Goal: Task Accomplishment & Management: Use online tool/utility

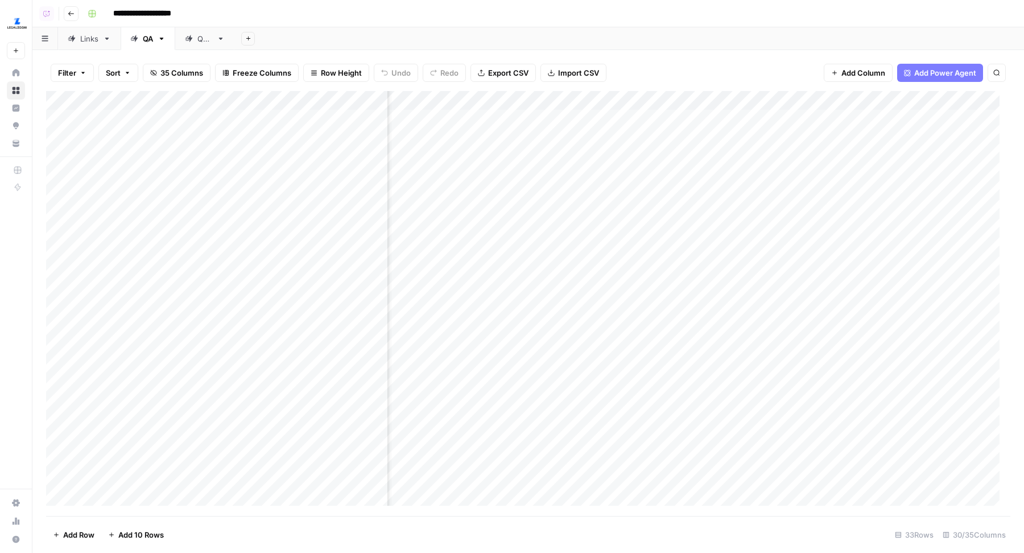
scroll to position [0, 512]
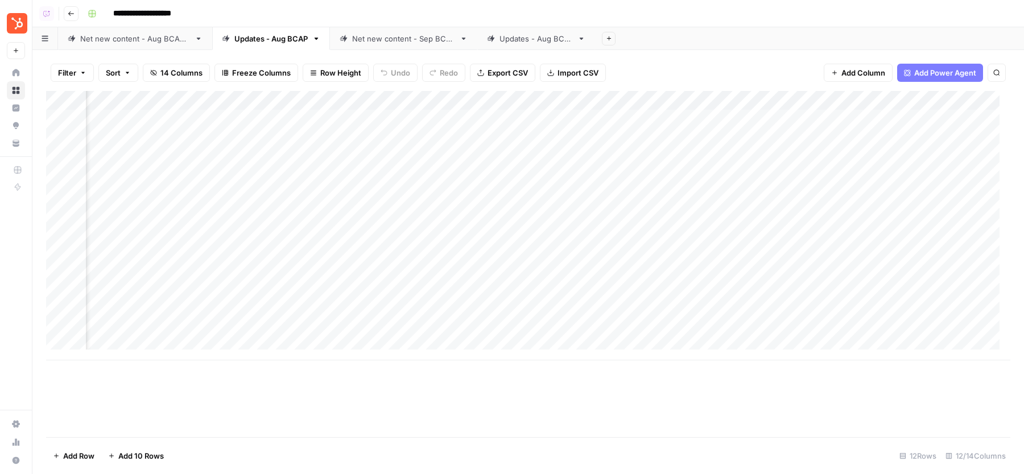
scroll to position [0, 257]
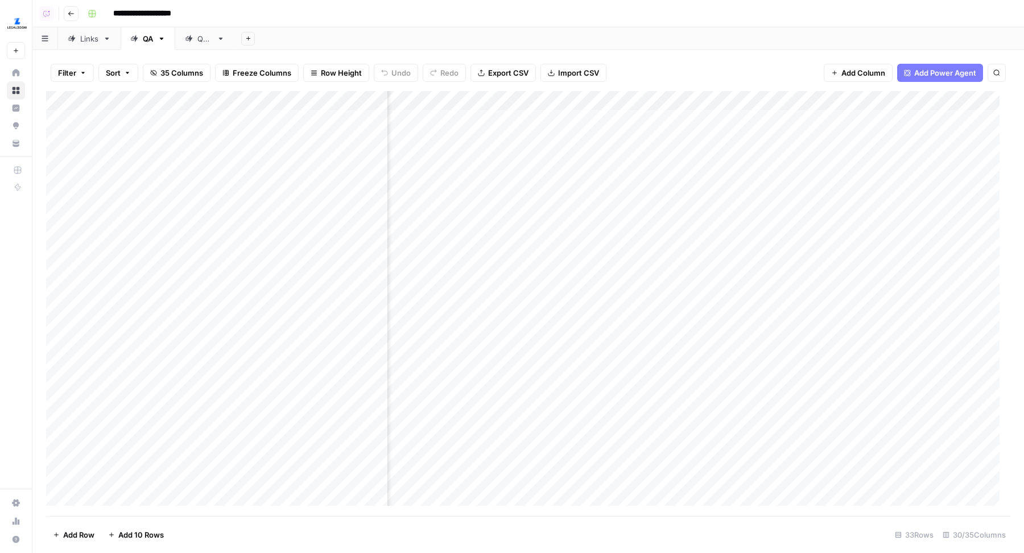
scroll to position [3, 2151]
click at [719, 428] on div "Add Column" at bounding box center [528, 303] width 964 height 425
click at [656, 136] on div "Add Column" at bounding box center [528, 303] width 964 height 425
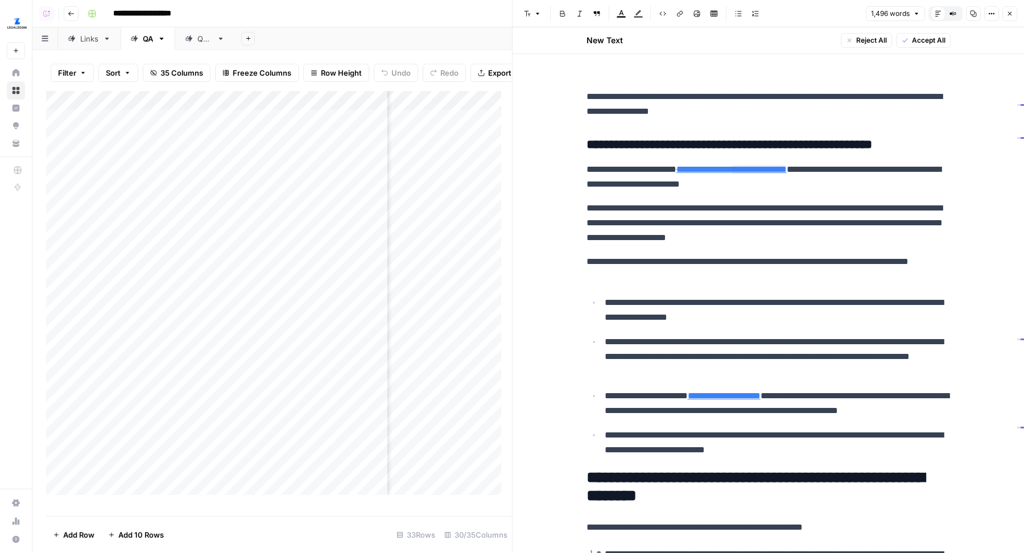
scroll to position [573, 0]
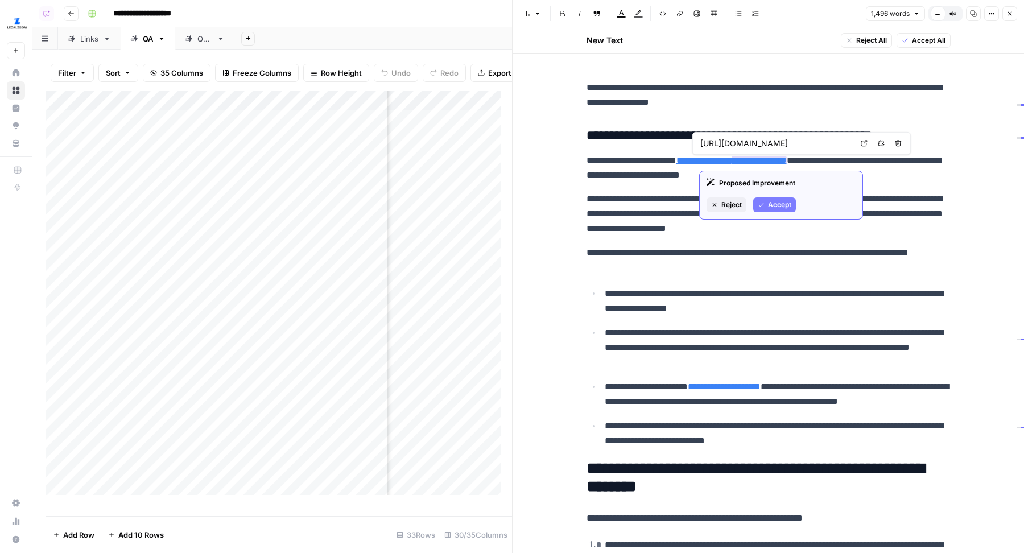
type input "https://www.legalzoom.com/articles/i-need-a-lawyer-when-is-the-right-time-to-hi…"
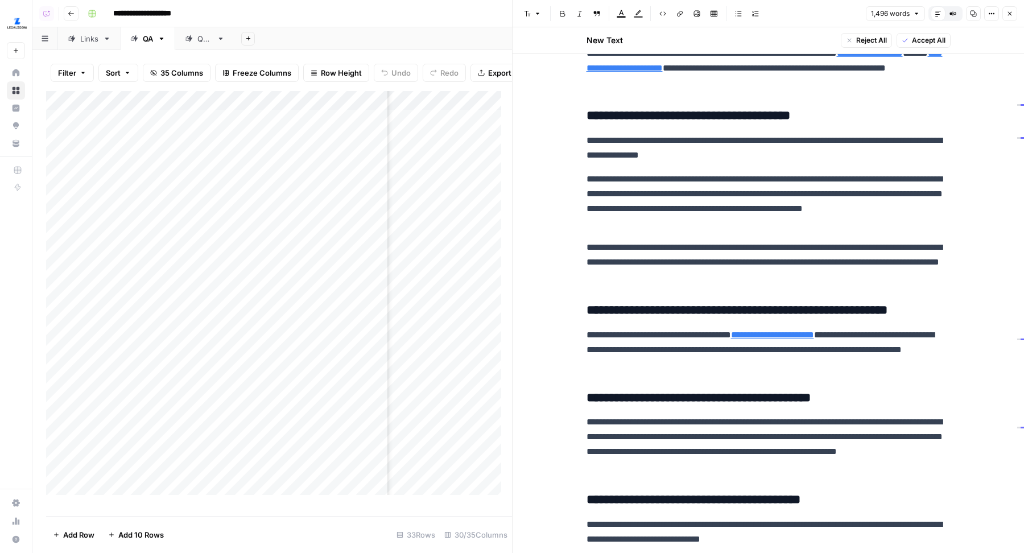
scroll to position [2666, 0]
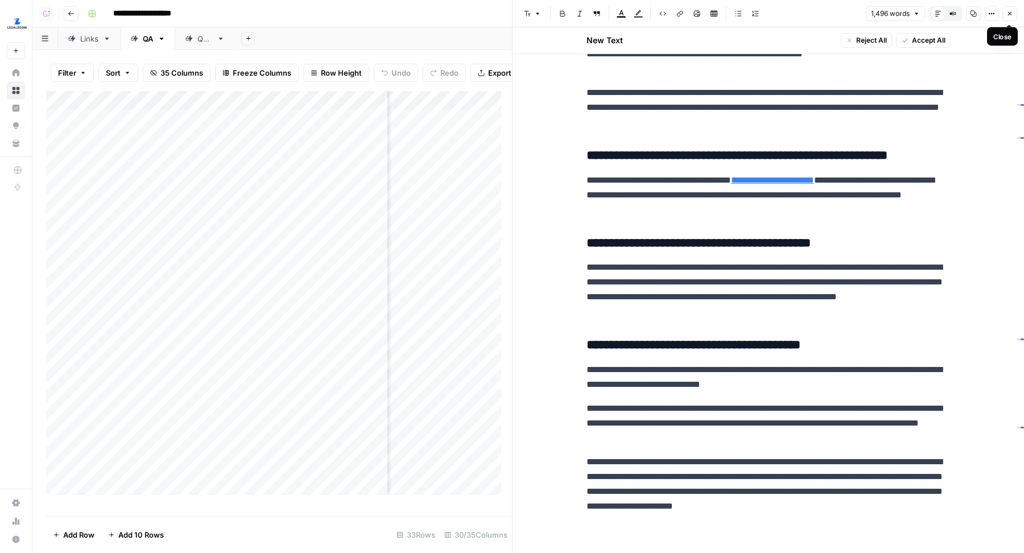
click at [1007, 11] on icon "button" at bounding box center [1009, 13] width 7 height 7
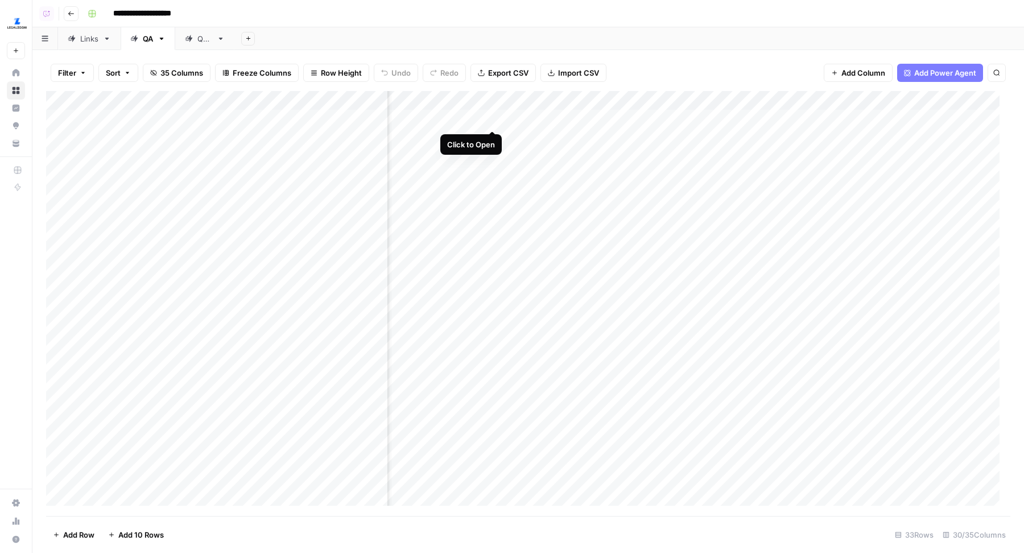
click at [495, 118] on div "Add Column" at bounding box center [528, 303] width 964 height 425
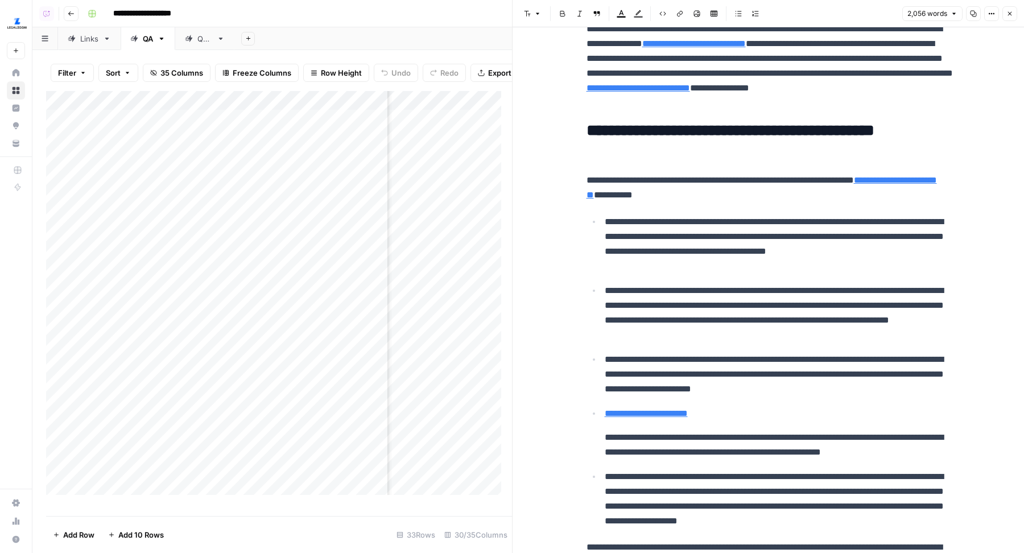
scroll to position [2761, 0]
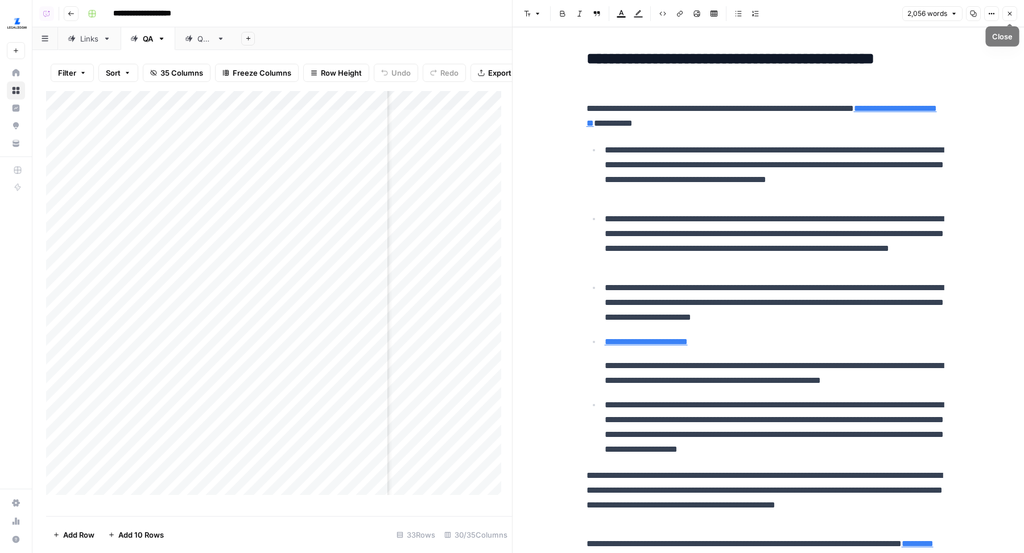
click at [1013, 13] on button "Close" at bounding box center [1009, 13] width 15 height 15
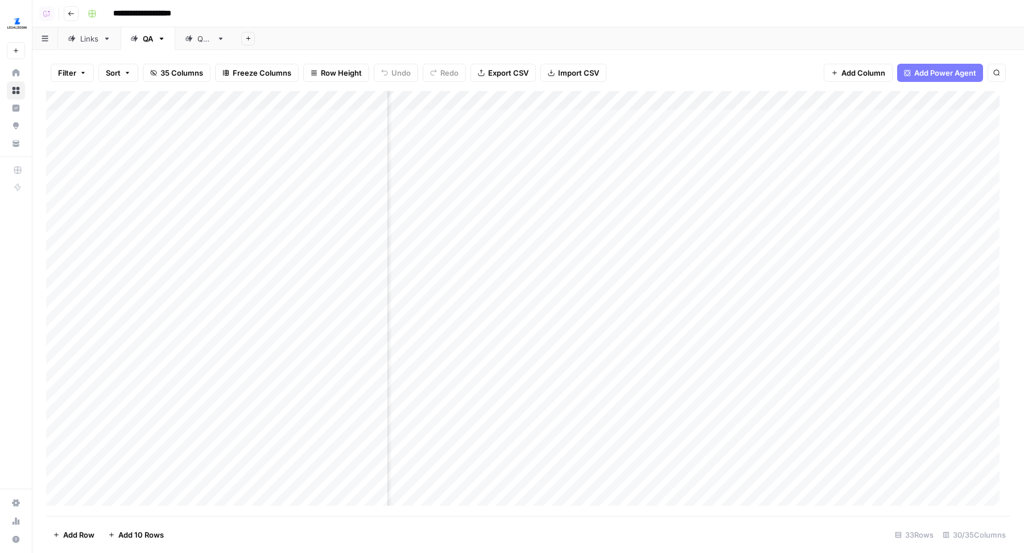
click at [119, 126] on div "Add Column" at bounding box center [528, 303] width 964 height 425
drag, startPoint x: 150, startPoint y: 102, endPoint x: 219, endPoint y: 107, distance: 70.1
click at [219, 107] on div "Add Column" at bounding box center [528, 303] width 964 height 425
click at [203, 143] on div "Add Column" at bounding box center [528, 303] width 964 height 425
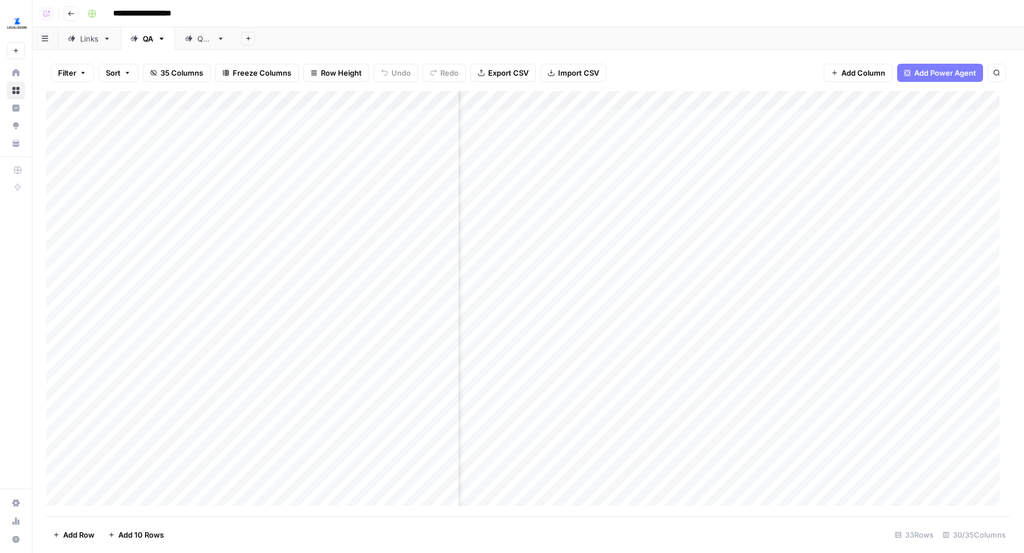
drag, startPoint x: 220, startPoint y: 100, endPoint x: 392, endPoint y: 100, distance: 172.3
click at [392, 100] on div "Add Column" at bounding box center [528, 303] width 964 height 425
click at [344, 161] on div "Add Column" at bounding box center [528, 303] width 964 height 425
click at [341, 173] on div "Add Column" at bounding box center [528, 303] width 964 height 425
click at [341, 194] on div "Add Column" at bounding box center [528, 303] width 964 height 425
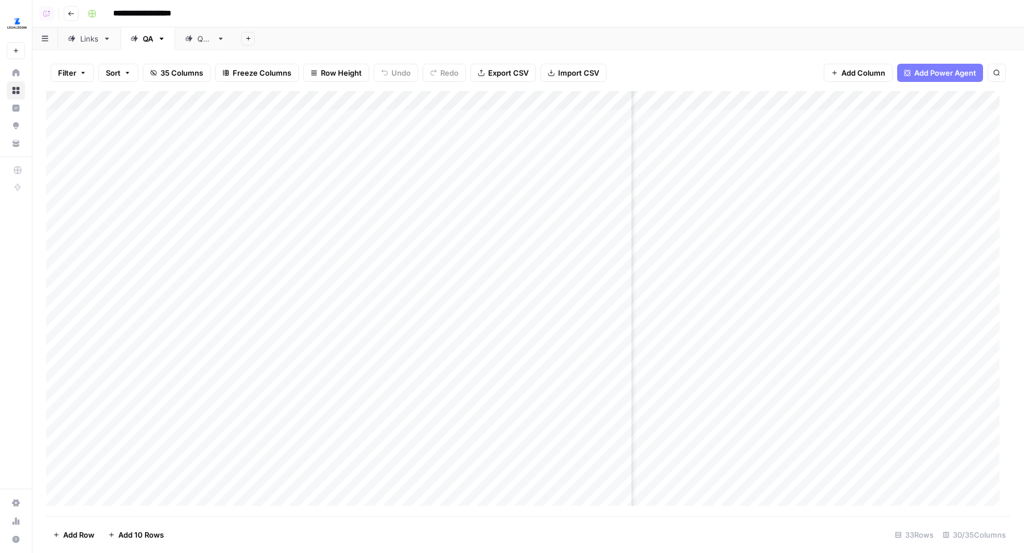
click at [329, 219] on div "Add Column" at bounding box center [528, 303] width 964 height 425
click at [324, 233] on div "Add Column" at bounding box center [528, 303] width 964 height 425
click at [338, 254] on div "Add Column" at bounding box center [528, 303] width 964 height 425
click at [337, 279] on div "Add Column" at bounding box center [528, 303] width 964 height 425
click at [343, 296] on div "Add Column" at bounding box center [528, 303] width 964 height 425
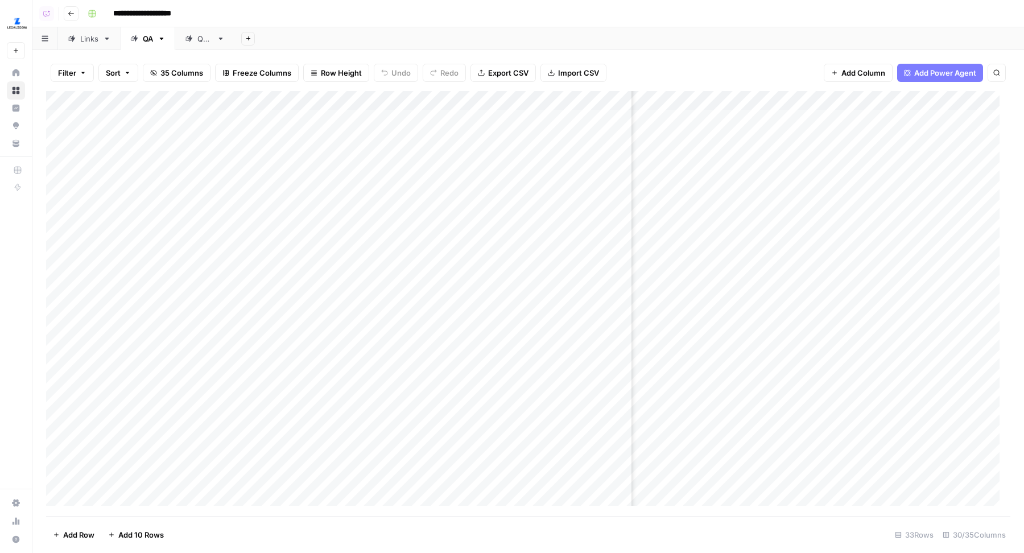
click at [336, 317] on div "Add Column" at bounding box center [528, 303] width 964 height 425
click at [358, 329] on div "Add Column" at bounding box center [528, 303] width 964 height 425
click at [370, 354] on div "Add Column" at bounding box center [528, 303] width 964 height 425
click at [330, 373] on div "Add Column" at bounding box center [528, 303] width 964 height 425
click at [341, 386] on div "Add Column" at bounding box center [528, 303] width 964 height 425
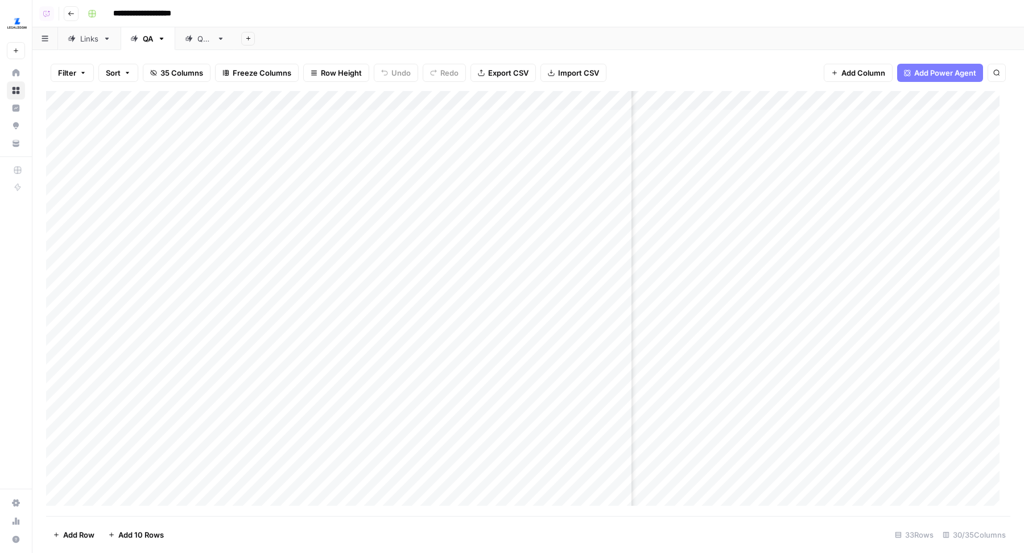
click at [355, 411] on div "Add Column" at bounding box center [528, 303] width 964 height 425
click at [351, 428] on div "Add Column" at bounding box center [528, 303] width 964 height 425
click at [312, 445] on div "Add Column" at bounding box center [528, 303] width 964 height 425
click at [296, 463] on div "Add Column" at bounding box center [528, 303] width 964 height 425
click at [360, 411] on div "Add Column" at bounding box center [528, 303] width 964 height 425
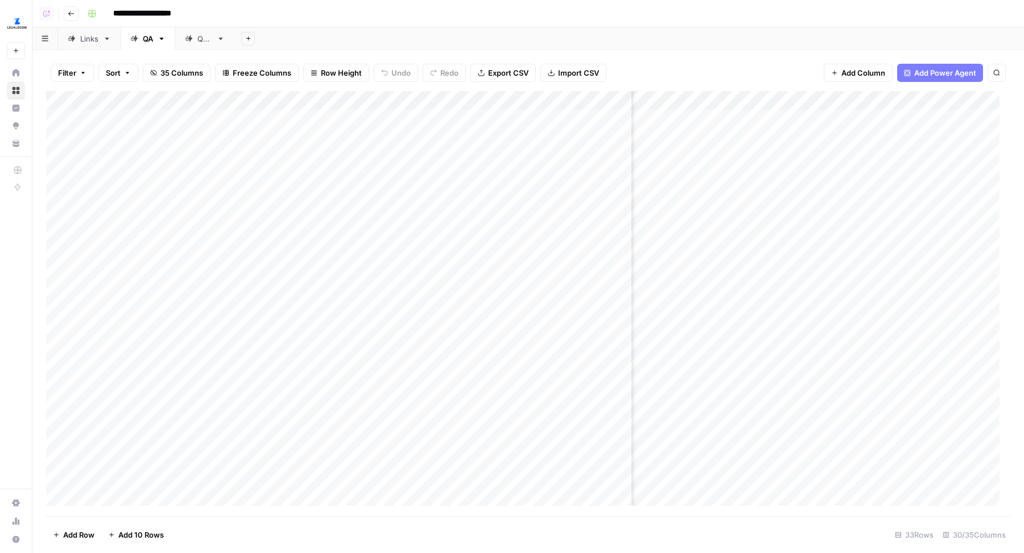
click at [327, 429] on div "Add Column" at bounding box center [528, 303] width 964 height 425
click at [335, 450] on div "Add Column" at bounding box center [528, 303] width 964 height 425
click at [313, 465] on div "Add Column" at bounding box center [528, 303] width 964 height 425
click at [830, 139] on div "Add Column" at bounding box center [528, 303] width 964 height 425
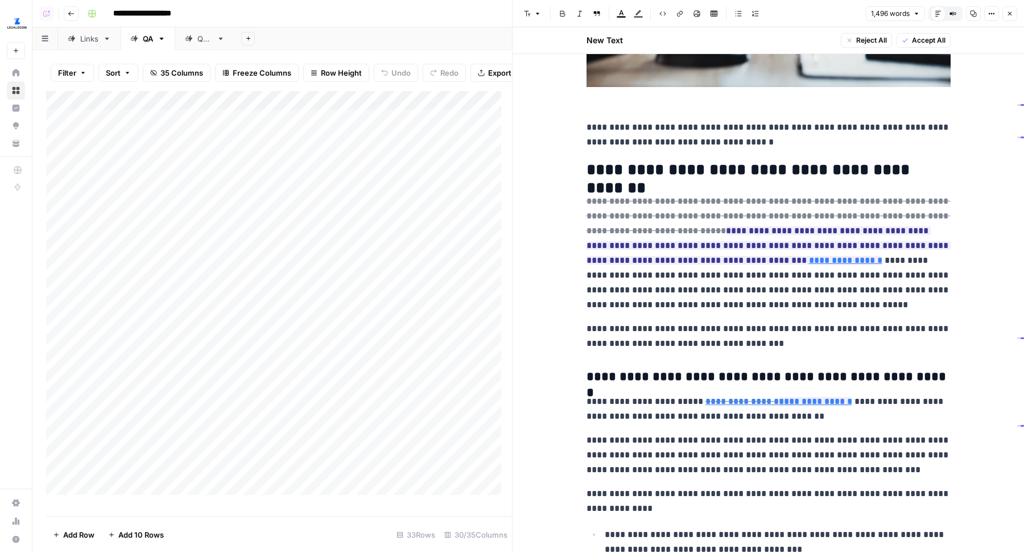
scroll to position [330, 0]
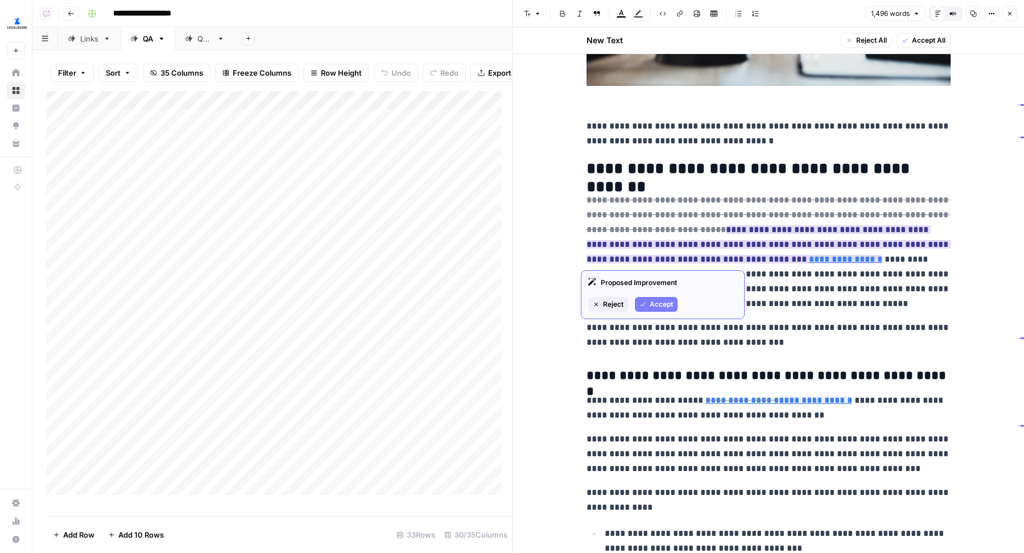
click at [809, 260] on link "**********" at bounding box center [845, 259] width 73 height 9
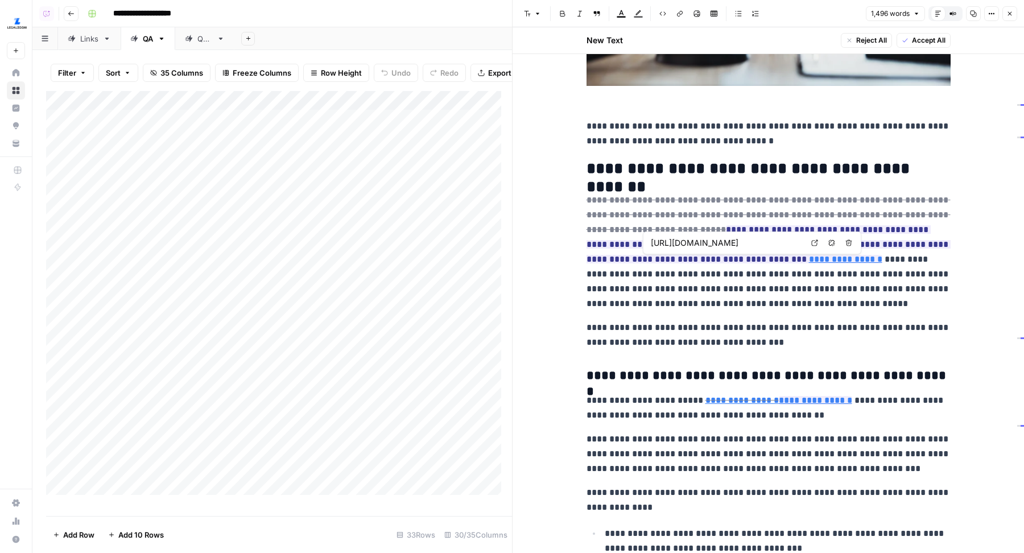
click at [814, 241] on icon at bounding box center [814, 242] width 7 height 7
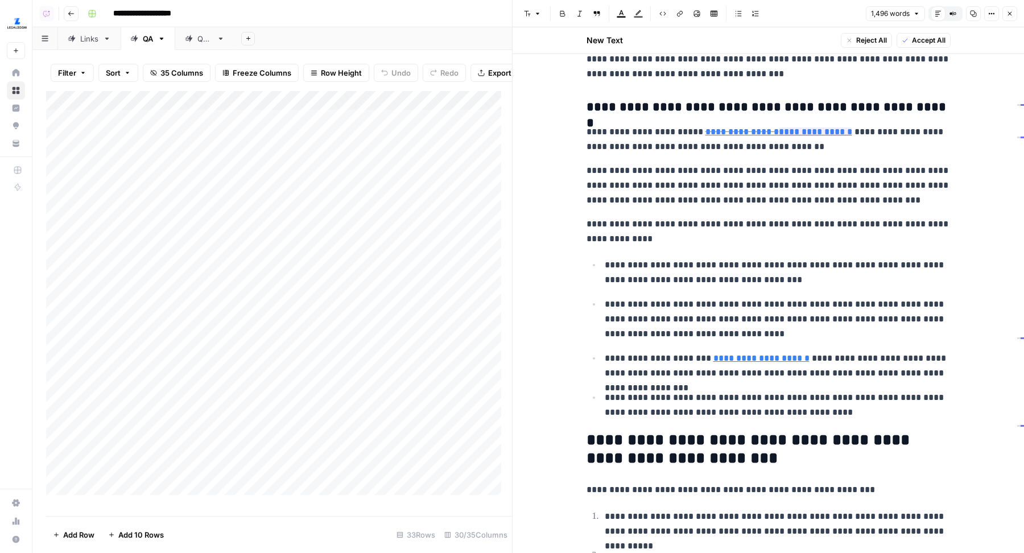
scroll to position [589, 0]
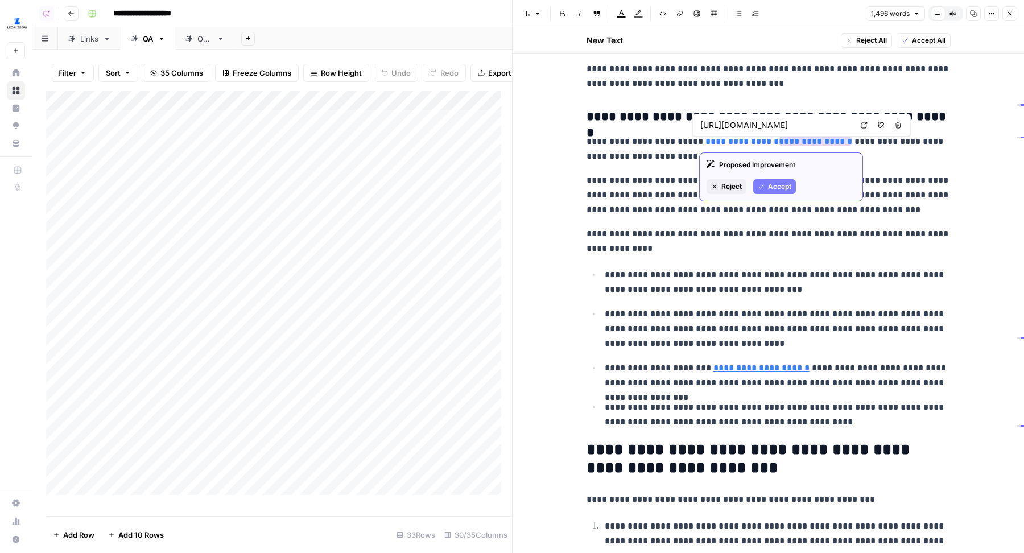
click at [748, 145] on link "**********" at bounding box center [741, 141] width 73 height 9
click at [867, 128] on icon at bounding box center [863, 125] width 7 height 7
type input "https://www.legalzoom.com/articles/i-need-a-lawyer-when-is-the-right-time-to-hi…"
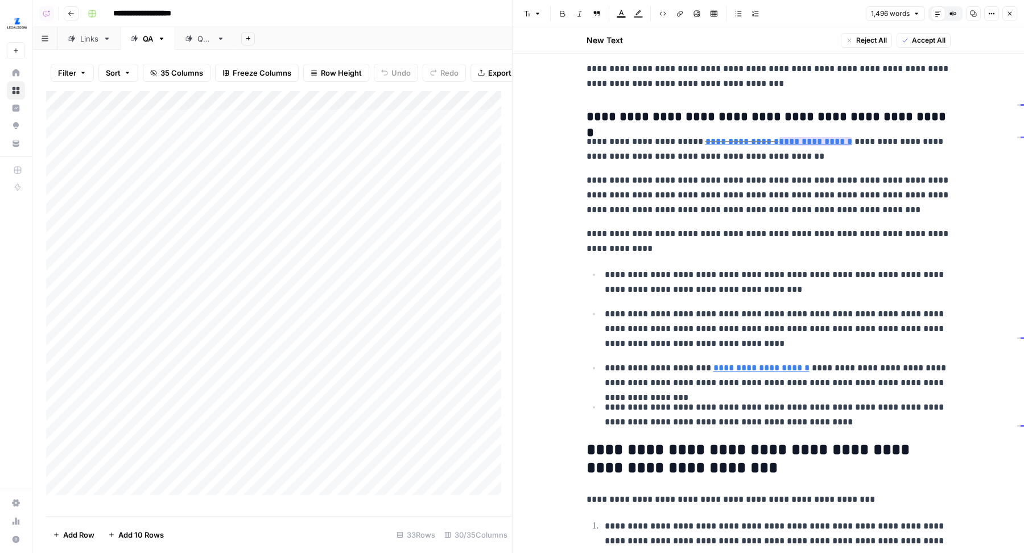
click at [817, 141] on link "**********" at bounding box center [814, 141] width 73 height 9
click at [926, 123] on icon at bounding box center [929, 125] width 7 height 7
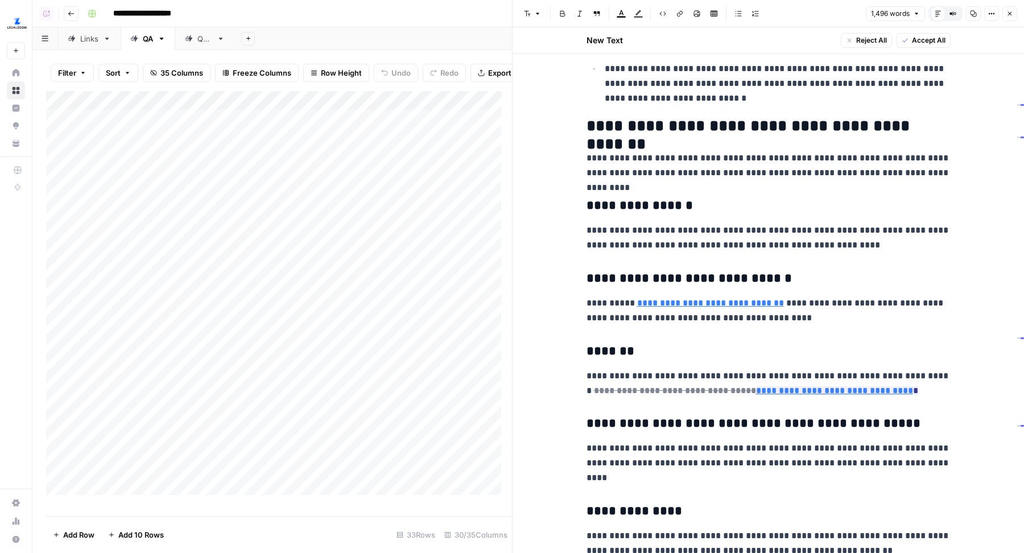
scroll to position [1638, 0]
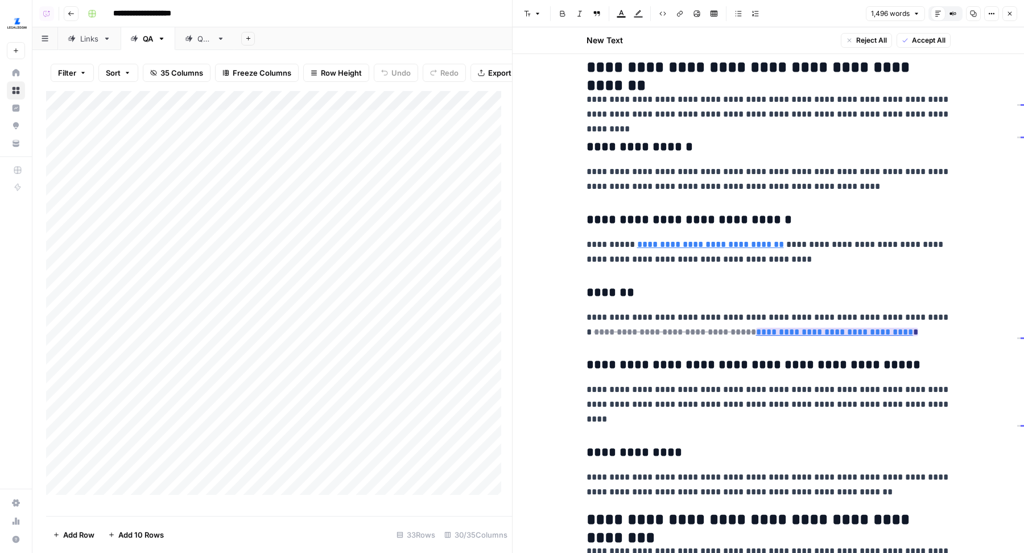
click at [831, 334] on link "**********" at bounding box center [834, 332] width 157 height 9
click at [874, 312] on icon at bounding box center [872, 313] width 6 height 6
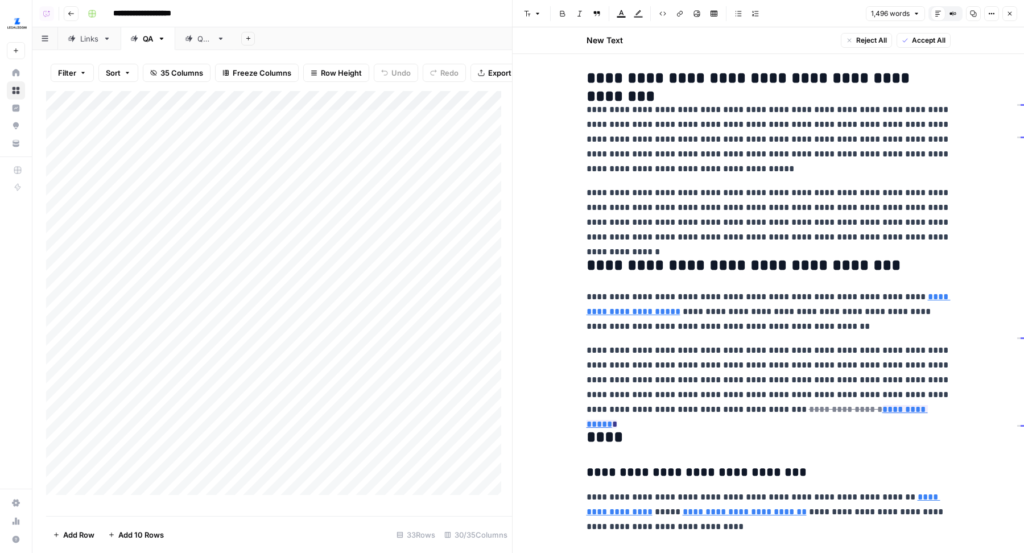
scroll to position [2167, 0]
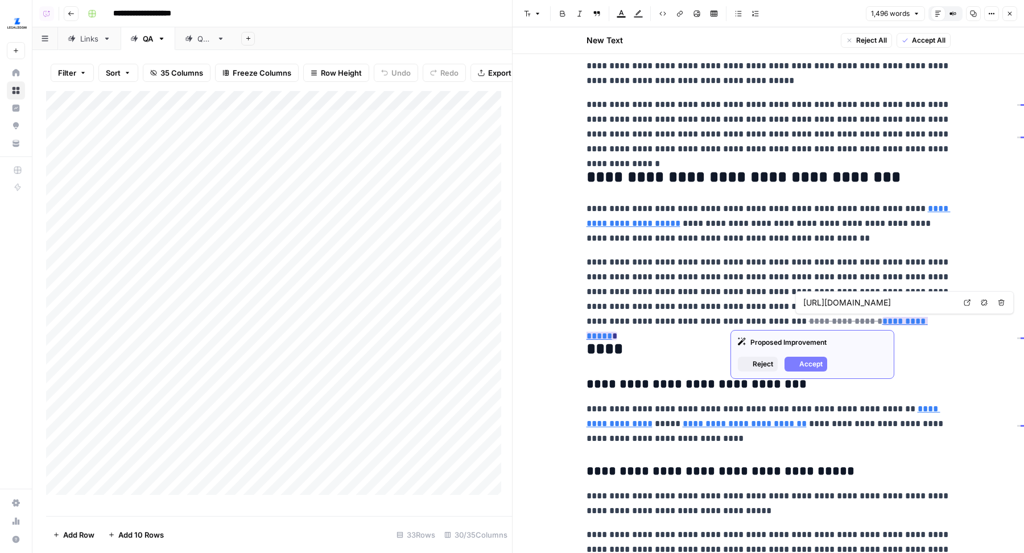
click at [815, 317] on link "**********" at bounding box center [756, 328] width 341 height 23
click at [966, 305] on link "Open in a new tab" at bounding box center [966, 302] width 15 height 15
click at [842, 304] on input "https://www.legalzoom.com/articles/what-is-a-registered-agent#updating-your-reg…" at bounding box center [878, 302] width 151 height 11
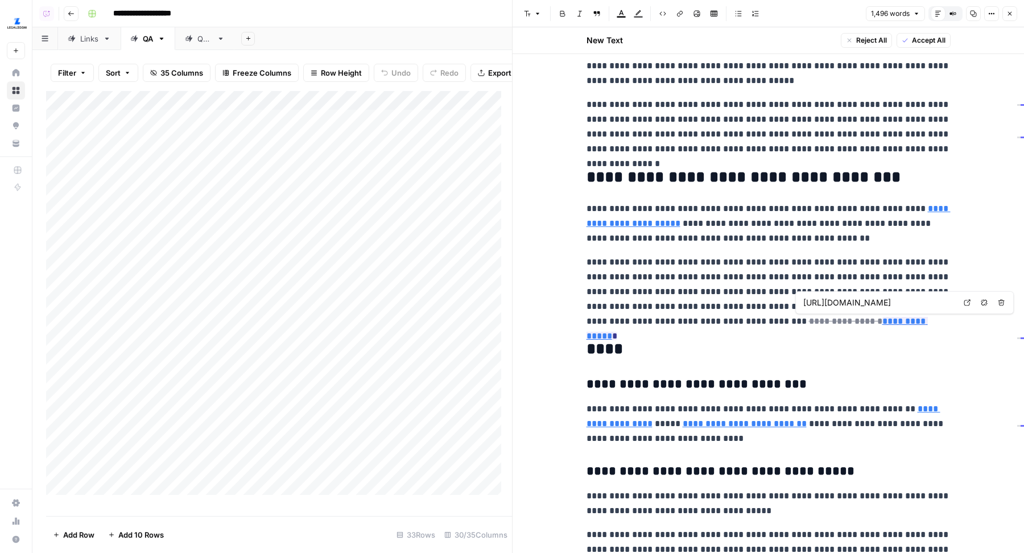
scroll to position [0, 260]
click at [967, 303] on body "**********" at bounding box center [512, 276] width 1024 height 553
type input "https://www.legalzoom.com/business/business-operations/registered-agent-overvie…"
click at [851, 317] on link "**********" at bounding box center [756, 328] width 341 height 23
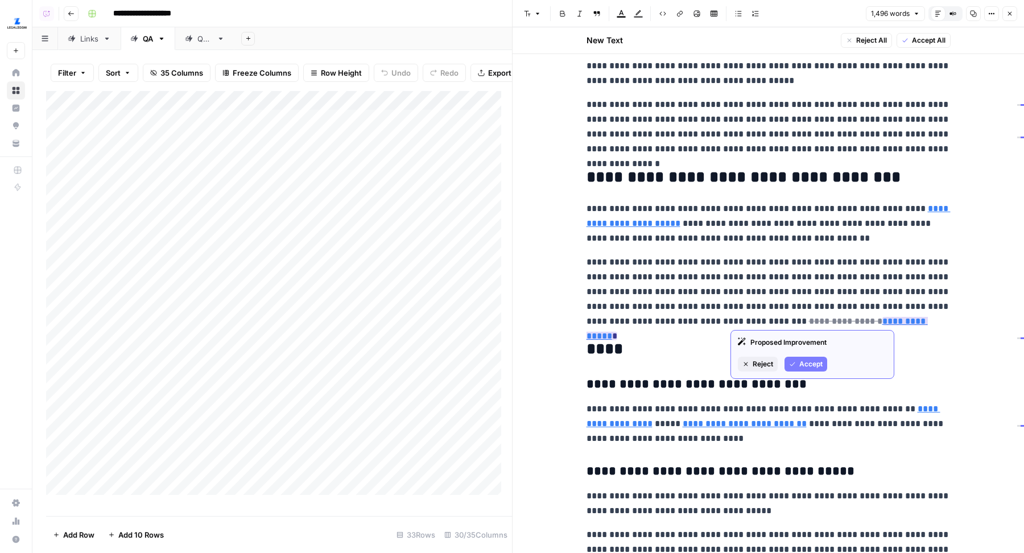
click at [814, 368] on span "Accept" at bounding box center [810, 364] width 23 height 10
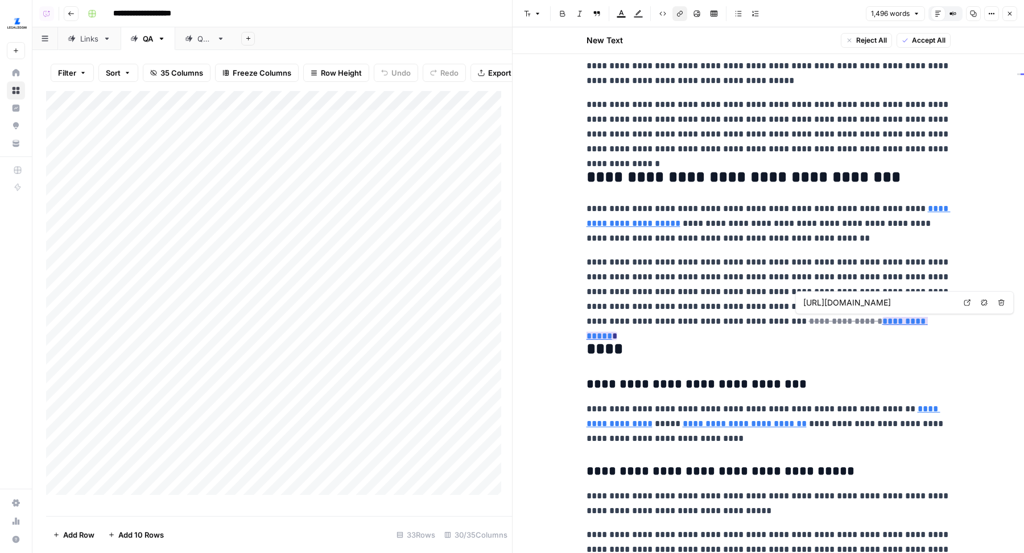
click at [856, 320] on link "**********" at bounding box center [756, 328] width 341 height 23
click at [972, 304] on link "Open in a new tab" at bounding box center [966, 302] width 15 height 15
click at [761, 225] on p "**********" at bounding box center [768, 223] width 364 height 44
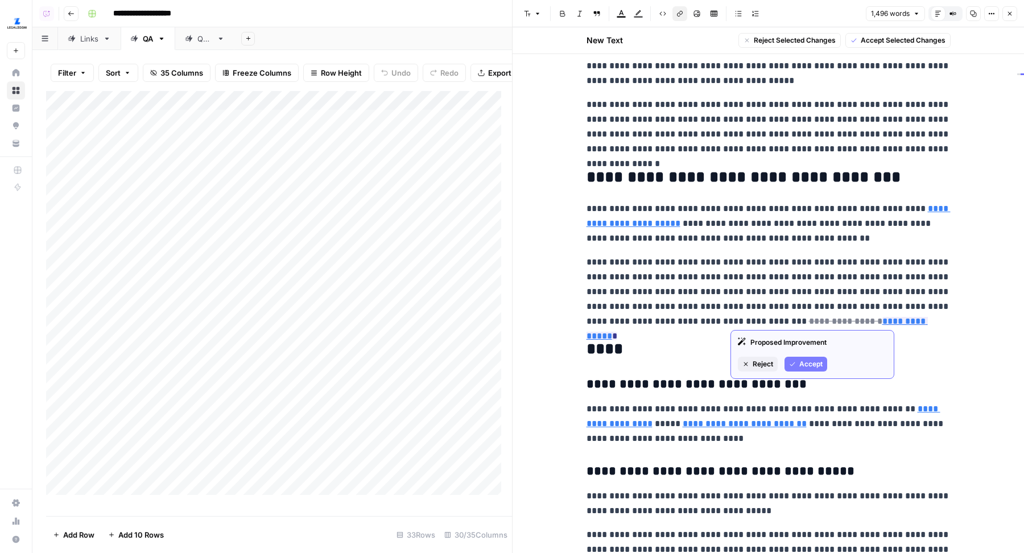
drag, startPoint x: 691, startPoint y: 304, endPoint x: 875, endPoint y: 322, distance: 184.6
click at [875, 322] on p "**********" at bounding box center [768, 292] width 364 height 74
copy p "**********"
click at [821, 263] on p "**********" at bounding box center [768, 292] width 364 height 74
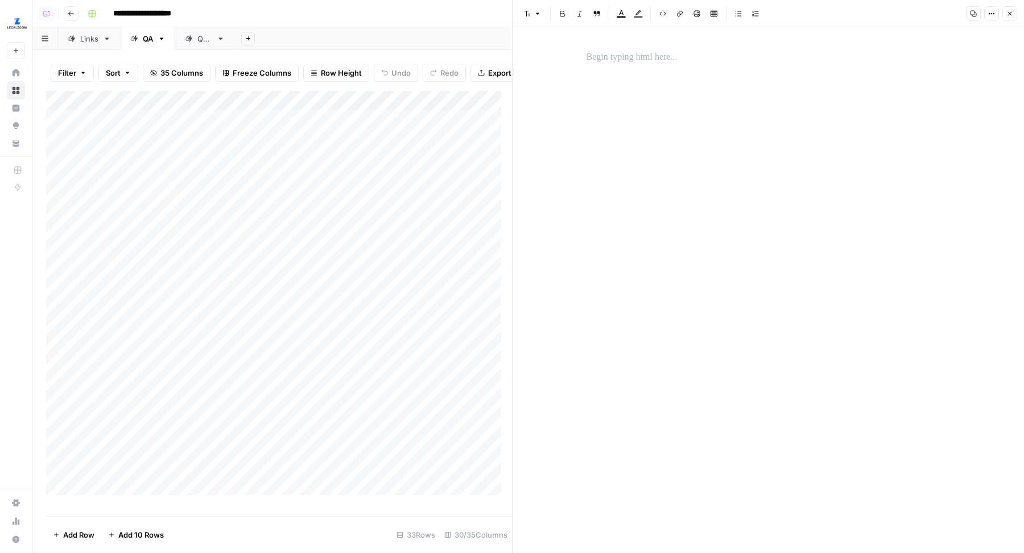
click at [1005, 17] on button "Close" at bounding box center [1009, 13] width 15 height 15
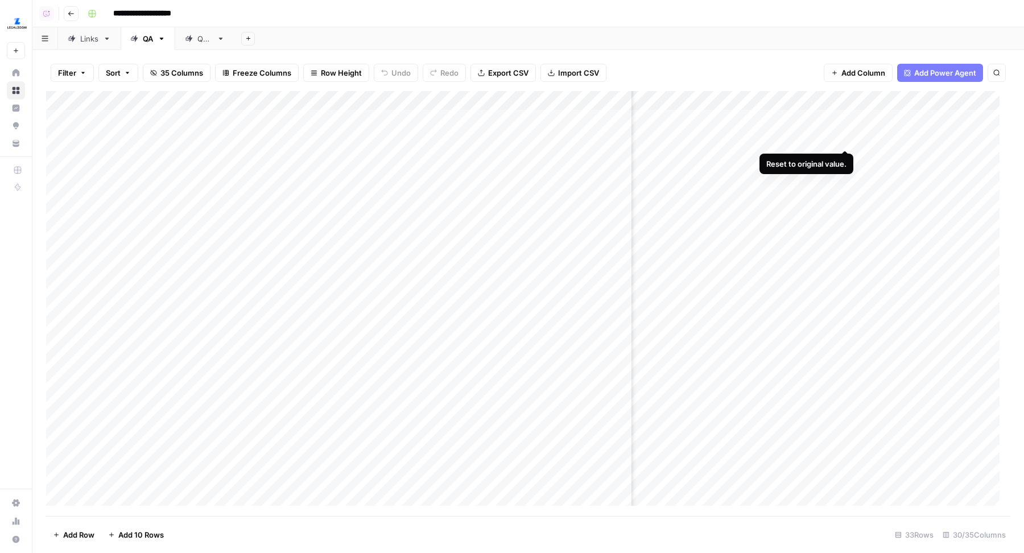
click at [844, 139] on div "Add Column" at bounding box center [528, 303] width 964 height 425
click at [832, 158] on div "Add Column" at bounding box center [528, 303] width 964 height 425
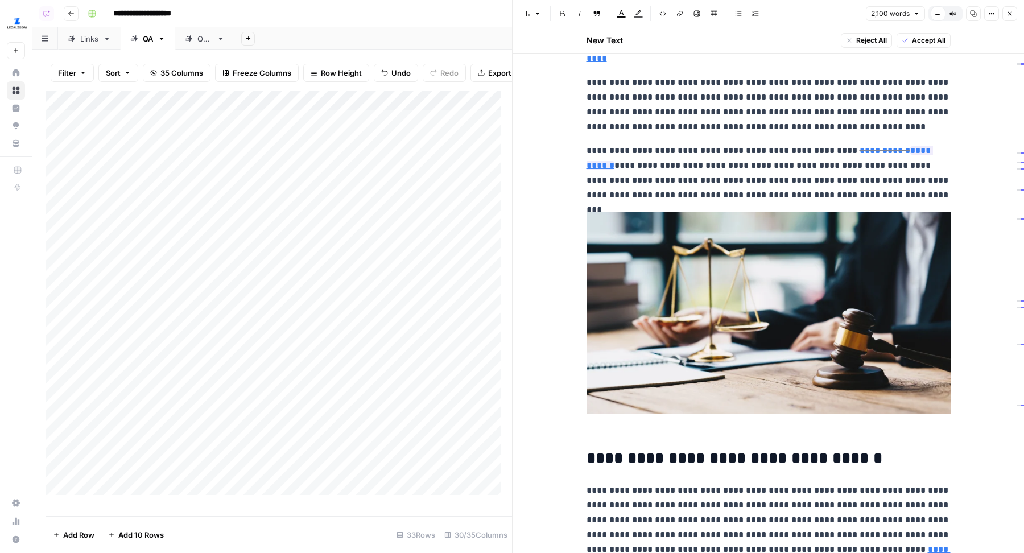
scroll to position [160, 0]
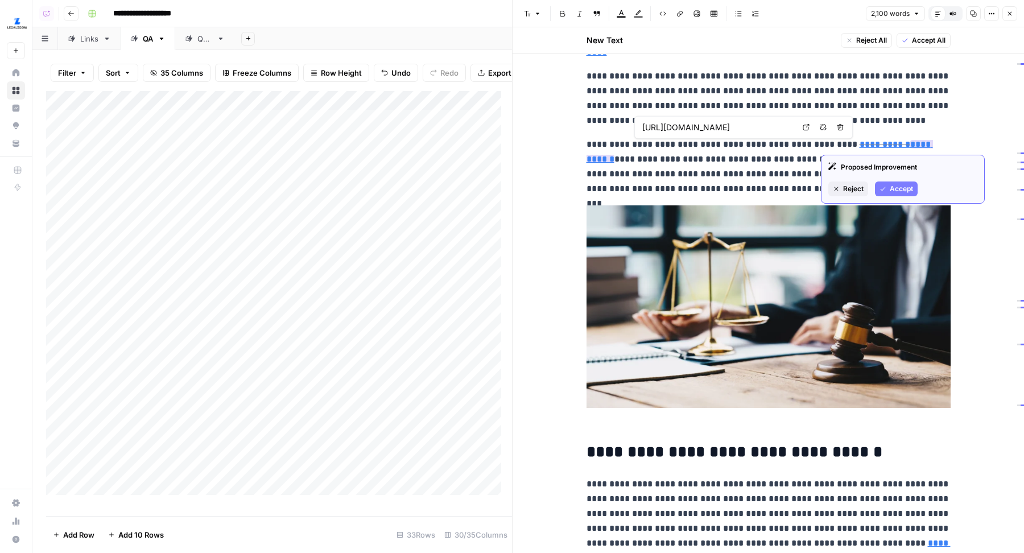
type input "https://www.legalzoom.com/personal/estate-planning/living-will-overview.html"
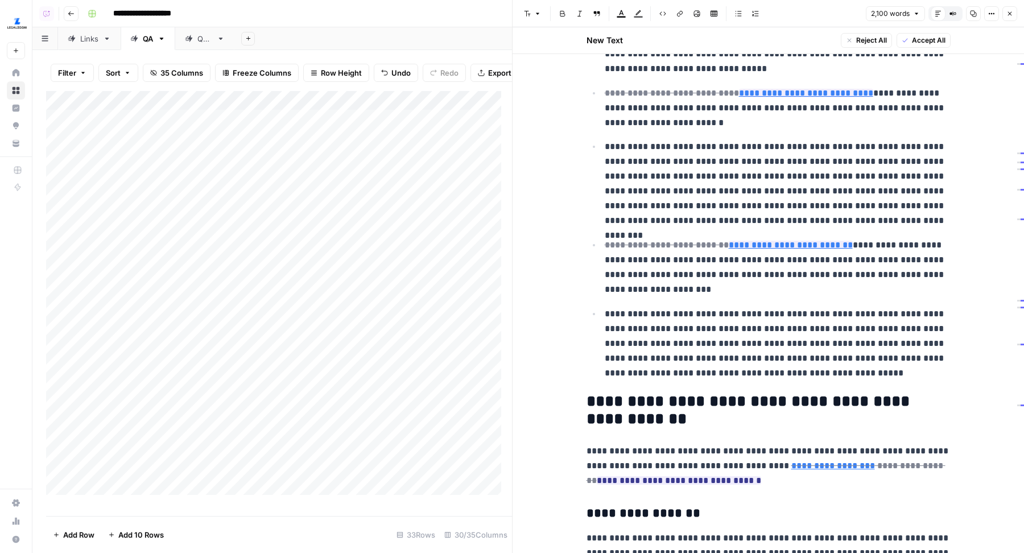
scroll to position [1221, 0]
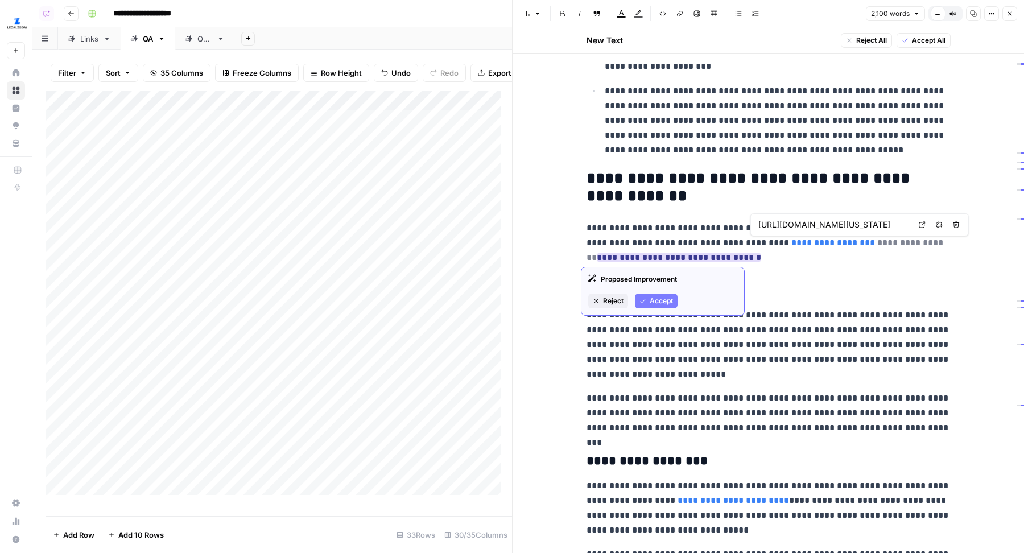
click at [791, 239] on link "**********" at bounding box center [833, 242] width 84 height 9
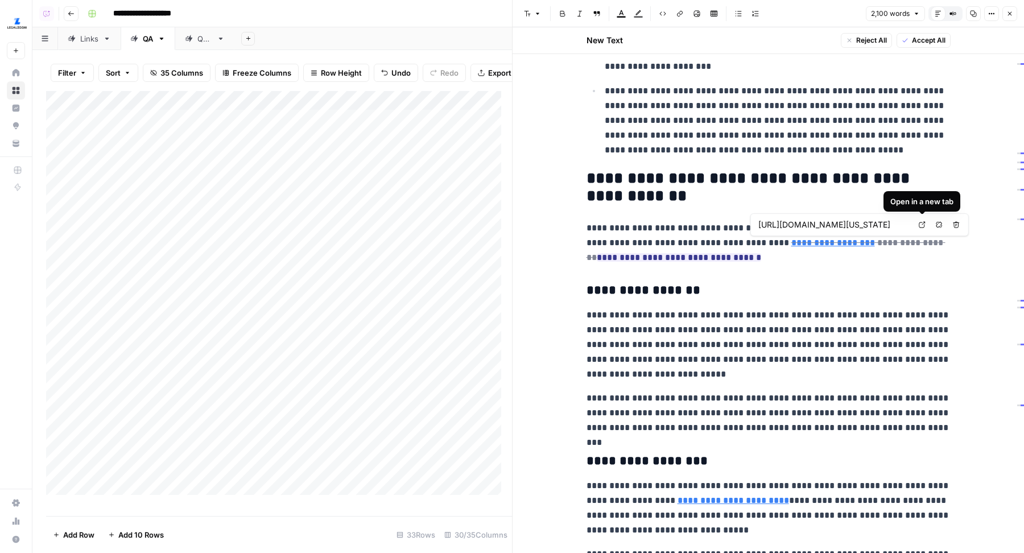
click at [922, 223] on icon at bounding box center [921, 224] width 7 height 7
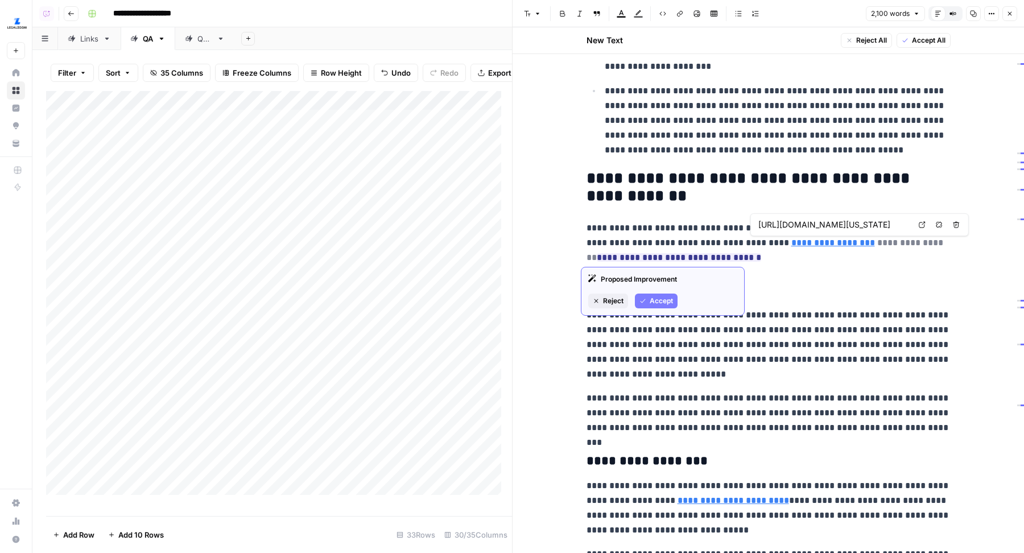
click at [811, 243] on link "**********" at bounding box center [833, 242] width 84 height 9
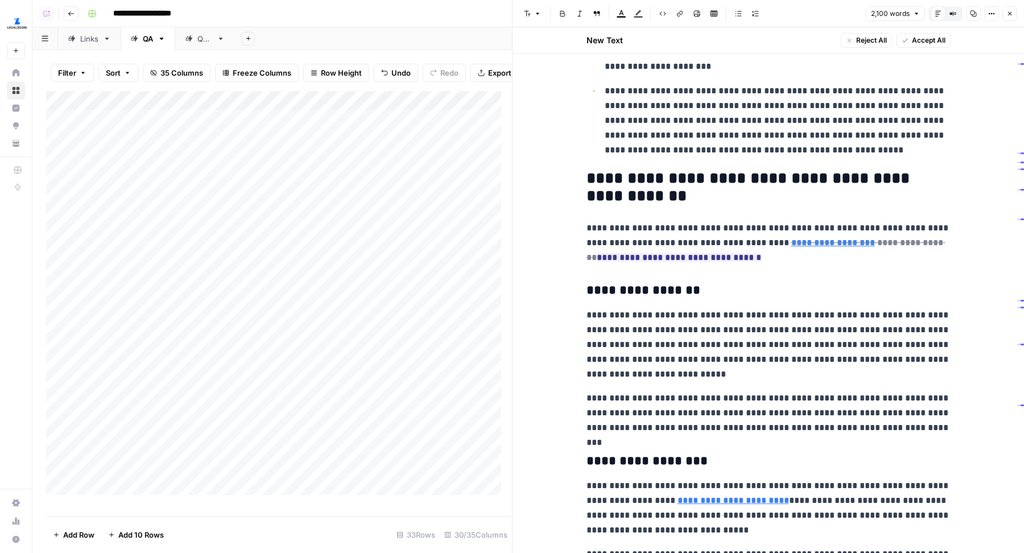
click at [806, 235] on div "https://www.legalzoom.com/articles/power-of-attorney-requirements-in-ohio Open …" at bounding box center [859, 224] width 218 height 23
click at [819, 241] on link "**********" at bounding box center [833, 242] width 84 height 9
click at [919, 225] on icon at bounding box center [921, 225] width 6 height 6
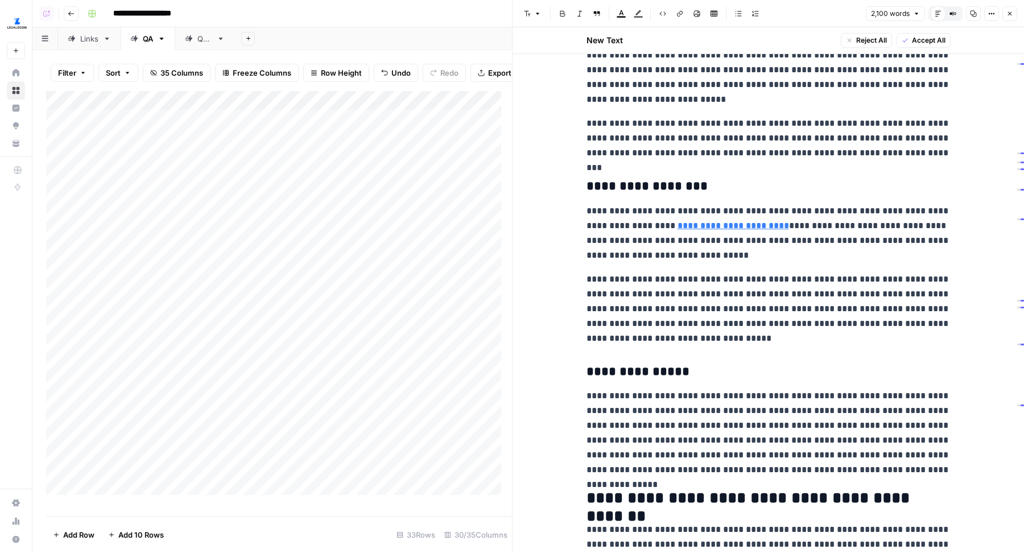
scroll to position [1846, 0]
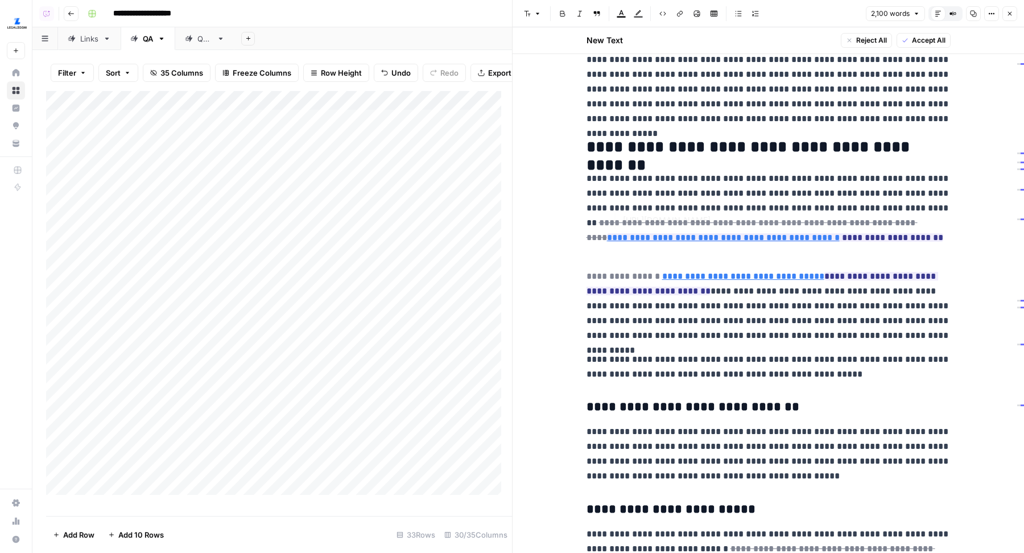
type input "https://www.legalzoom.com/marketing/estate-planning/power-of-attorney"
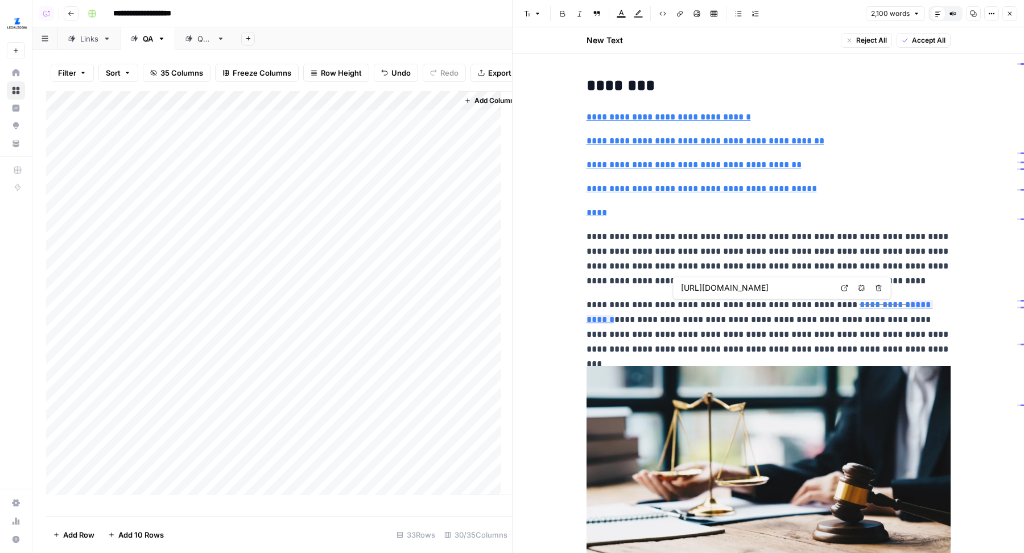
scroll to position [0, 3443]
type input "#how-and-when-to-revoke-a-durable-power-of-attorney"
type input "https://www.legalzoom.com/articles/what-is-a-living-will"
drag, startPoint x: 650, startPoint y: 306, endPoint x: 703, endPoint y: 308, distance: 52.9
click at [703, 308] on p "**********" at bounding box center [768, 326] width 364 height 59
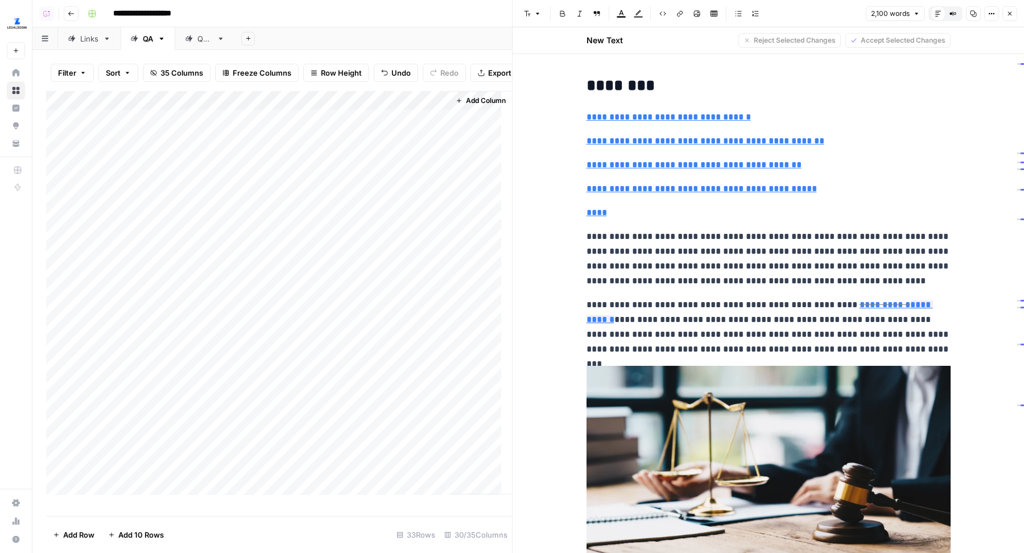
click at [748, 331] on p "**********" at bounding box center [768, 326] width 364 height 59
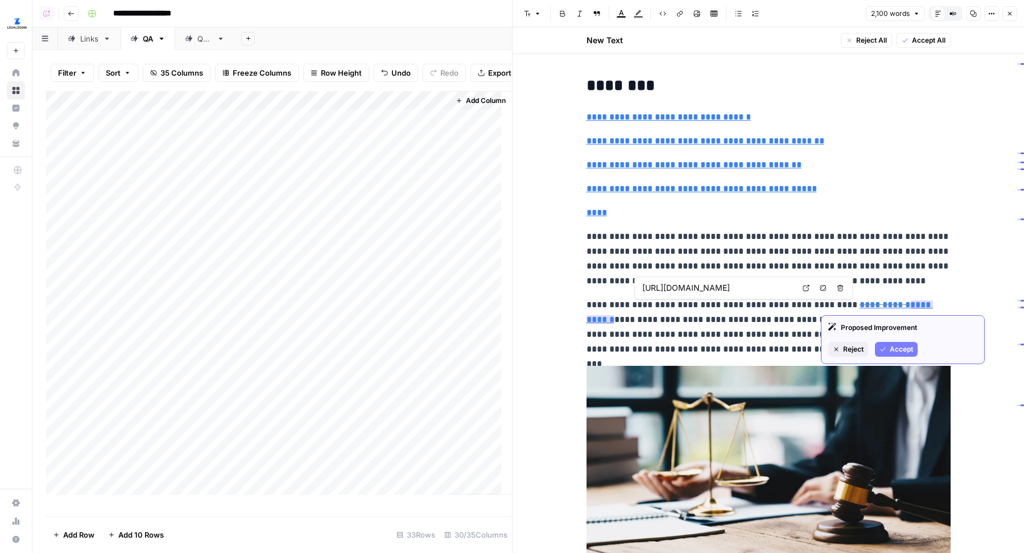
type input "https://www.legalzoom.com/personal/estate-planning/living-will-overview.html"
click at [881, 307] on link "**********" at bounding box center [759, 311] width 346 height 23
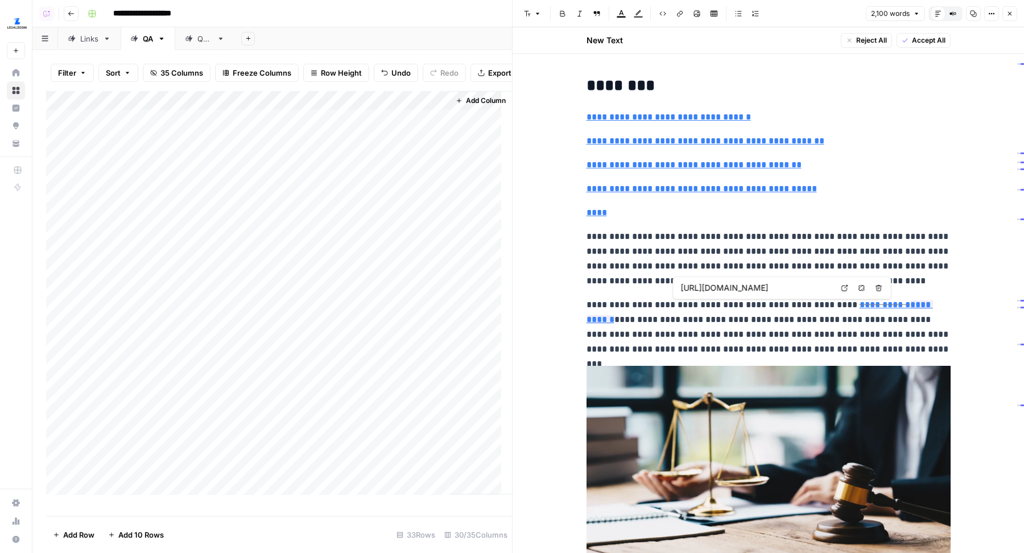
click at [841, 289] on icon at bounding box center [844, 287] width 7 height 7
click at [859, 301] on link "**********" at bounding box center [884, 304] width 51 height 9
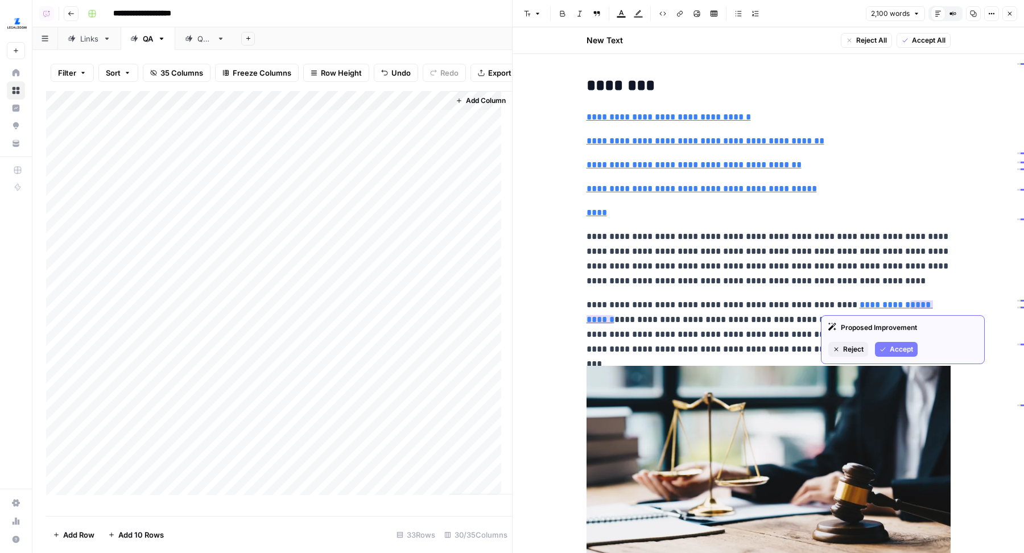
click at [859, 308] on link "**********" at bounding box center [884, 304] width 51 height 9
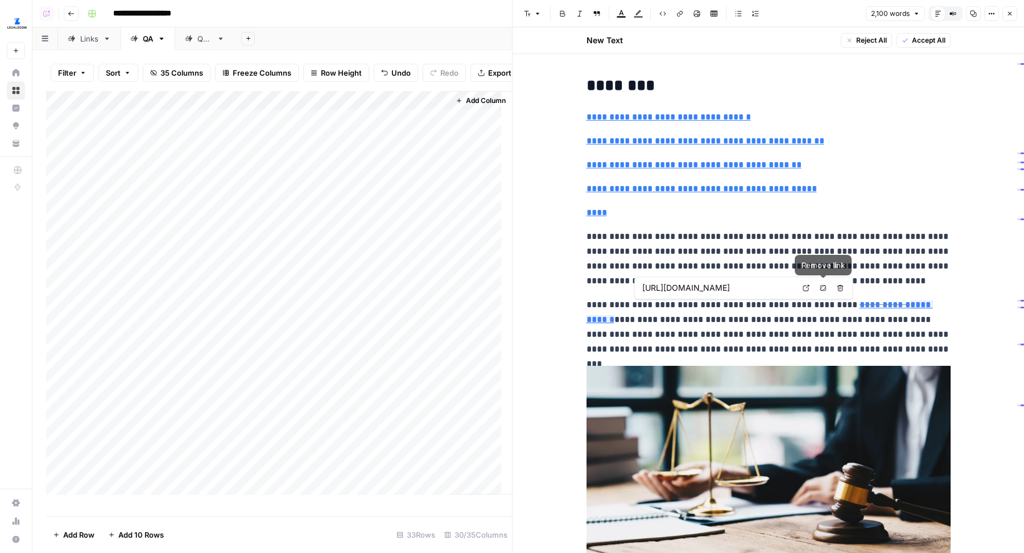
click at [809, 290] on link "Open in a new tab" at bounding box center [805, 287] width 15 height 15
type input "#requirements-for-a-durable-power-of-attorney-in-ohio"
click at [843, 288] on icon at bounding box center [844, 287] width 7 height 7
type input "#how-and-when-to-revoke-a-durable-power-of-attorney"
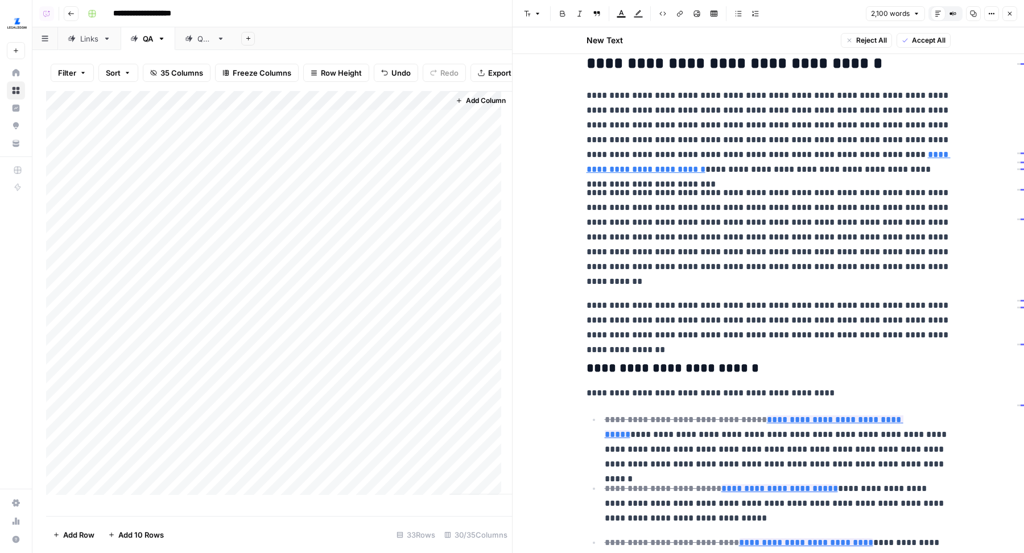
scroll to position [743, 0]
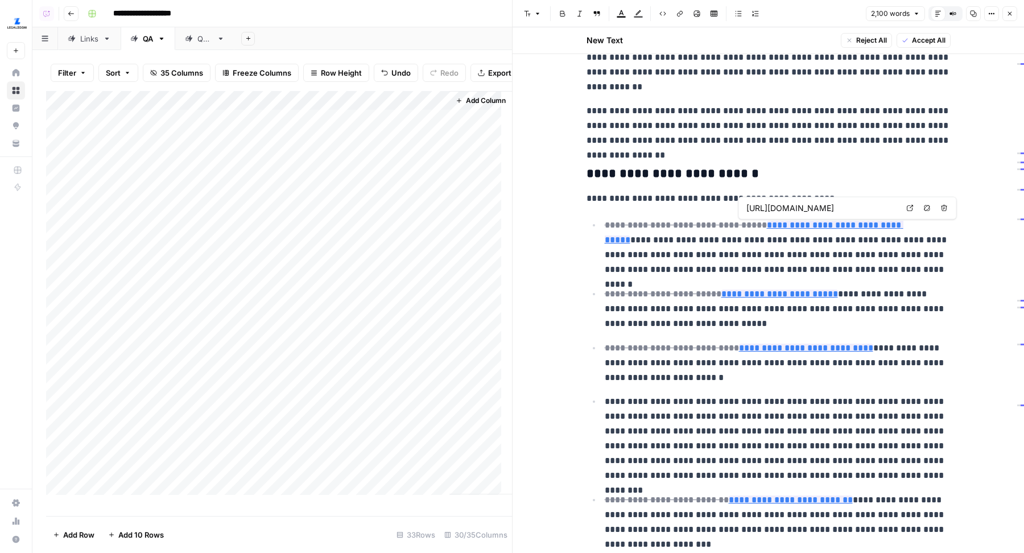
click at [912, 206] on icon at bounding box center [909, 208] width 7 height 7
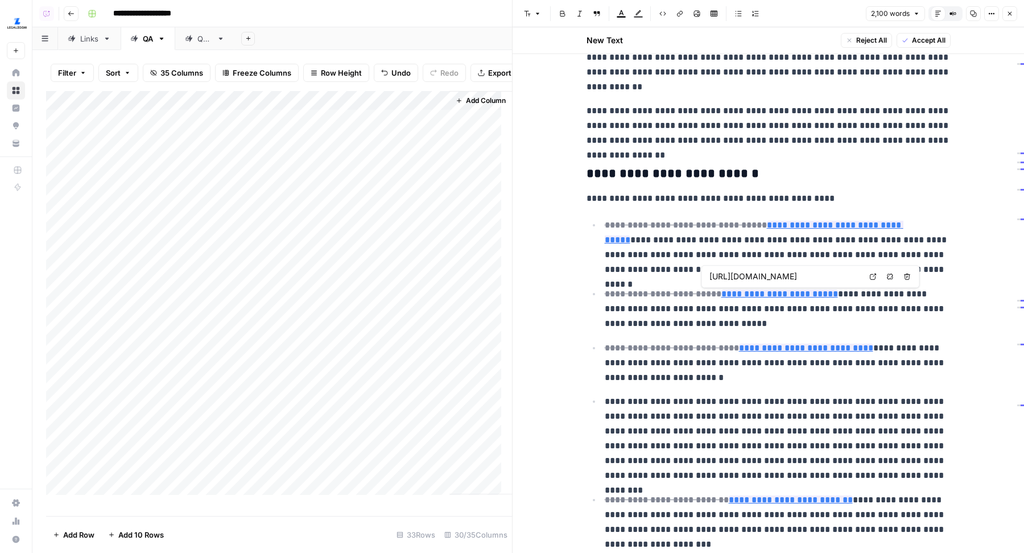
click at [867, 272] on link "Open in a new tab" at bounding box center [872, 276] width 15 height 15
type input "https://www.legalzoom.com/articles/whats-the-difference-between-a-durable-and-a…"
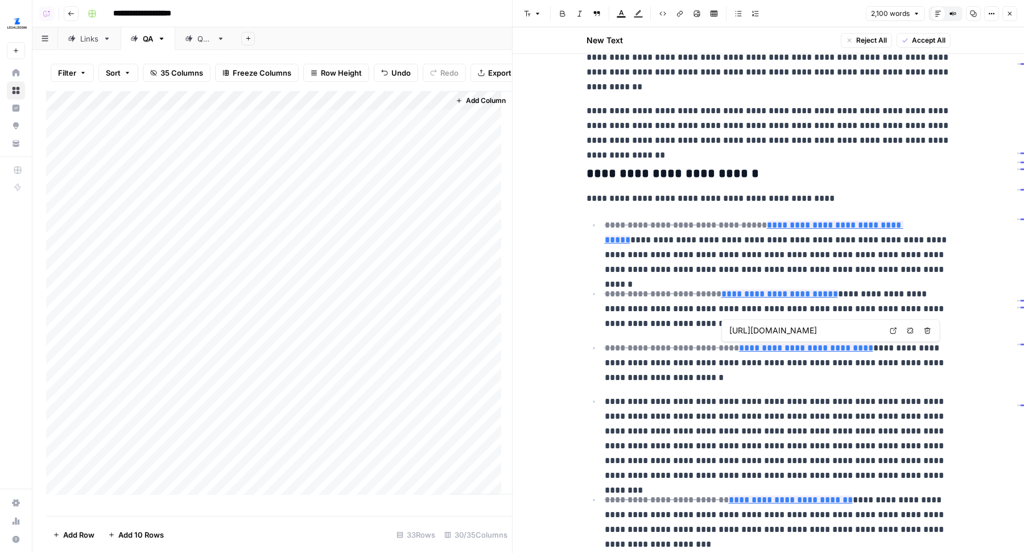
click at [892, 328] on icon at bounding box center [892, 330] width 7 height 7
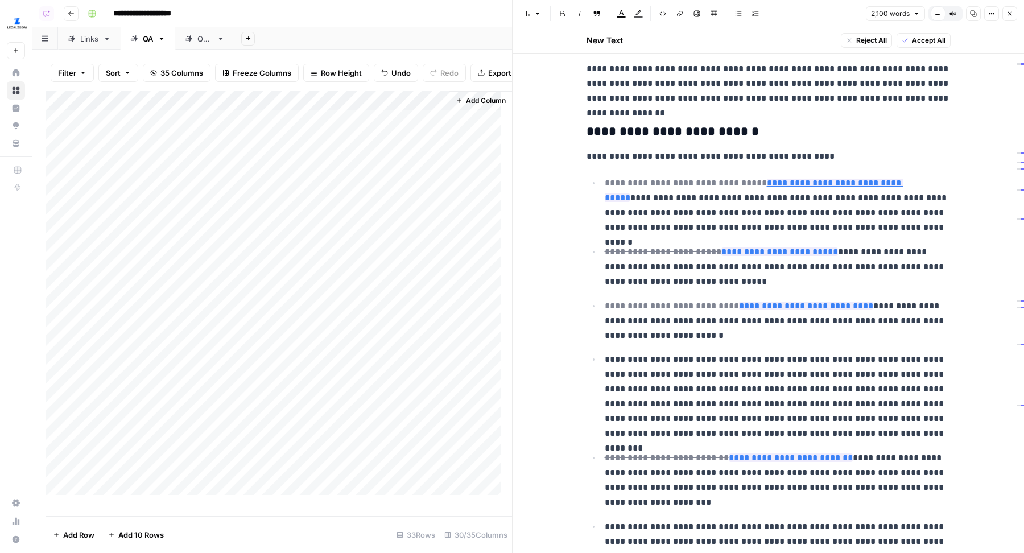
scroll to position [786, 0]
click at [879, 437] on icon at bounding box center [880, 439] width 7 height 7
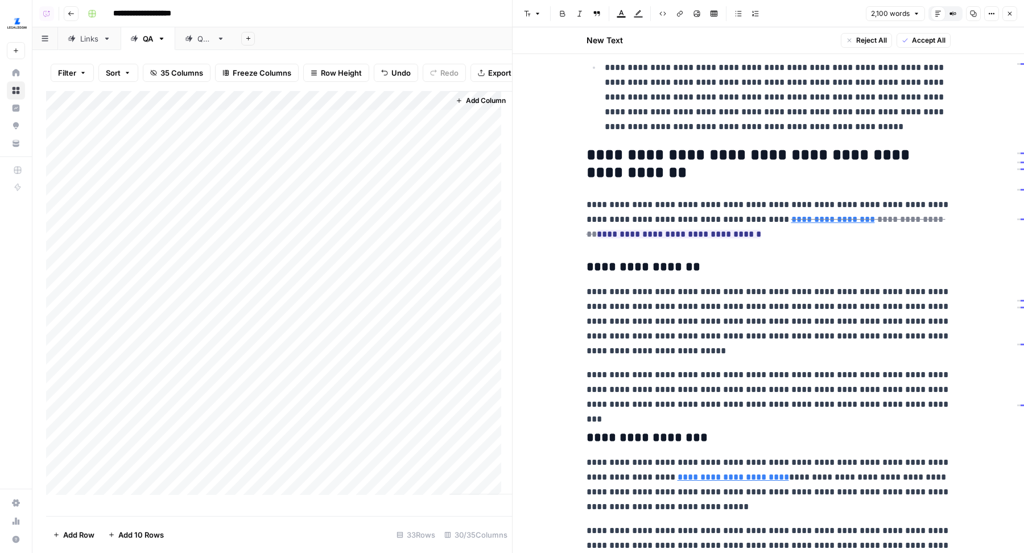
scroll to position [1252, 0]
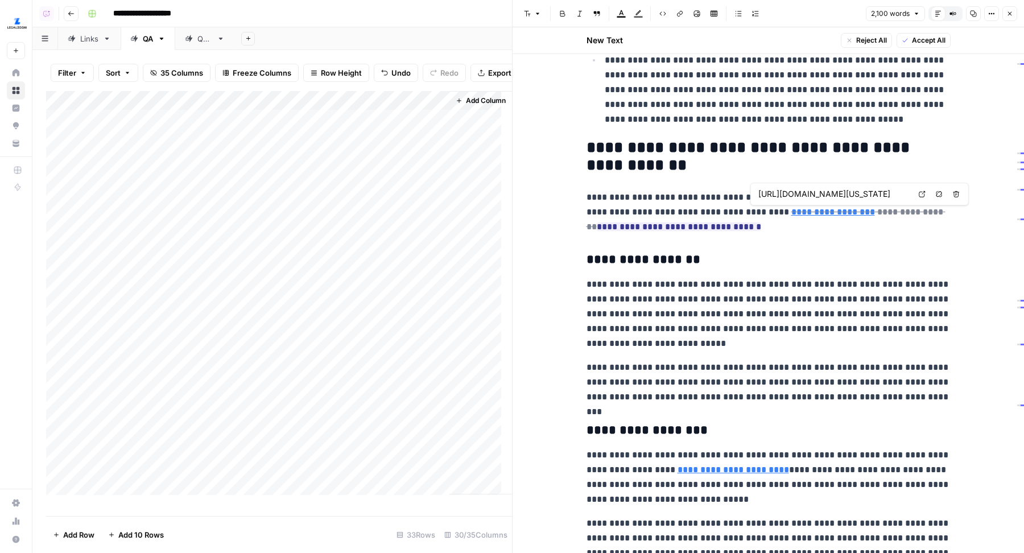
click at [922, 190] on icon at bounding box center [921, 193] width 7 height 7
drag, startPoint x: 393, startPoint y: 111, endPoint x: 185, endPoint y: 101, distance: 208.4
click at [185, 101] on div "Filter Sort 35 Columns Freeze Columns Row Height Undo Redo Export CSV Import CS…" at bounding box center [271, 301] width 479 height 503
drag, startPoint x: 423, startPoint y: 106, endPoint x: 339, endPoint y: 106, distance: 84.2
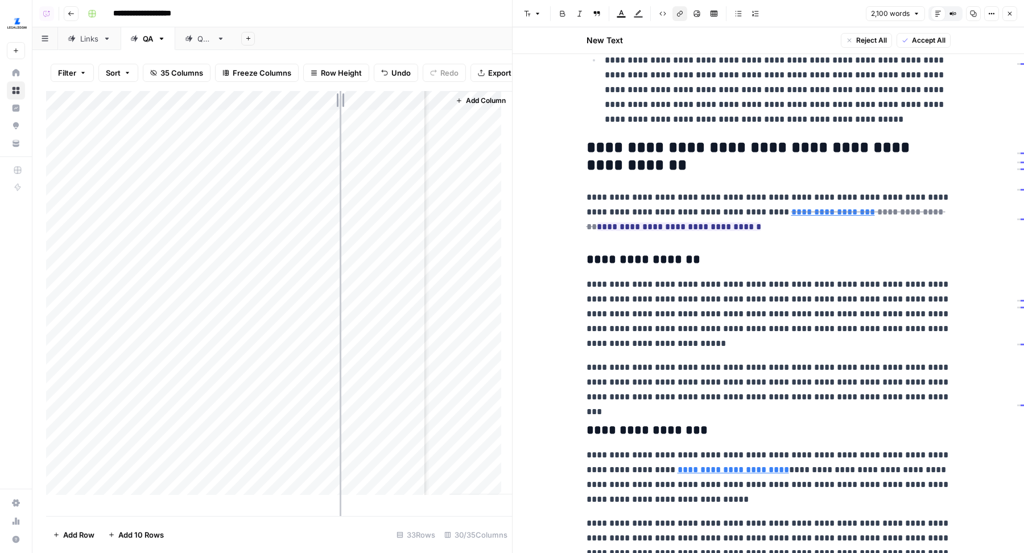
click at [339, 106] on div "Add Column" at bounding box center [279, 298] width 466 height 415
click at [458, 169] on div "Add Column" at bounding box center [279, 298] width 466 height 415
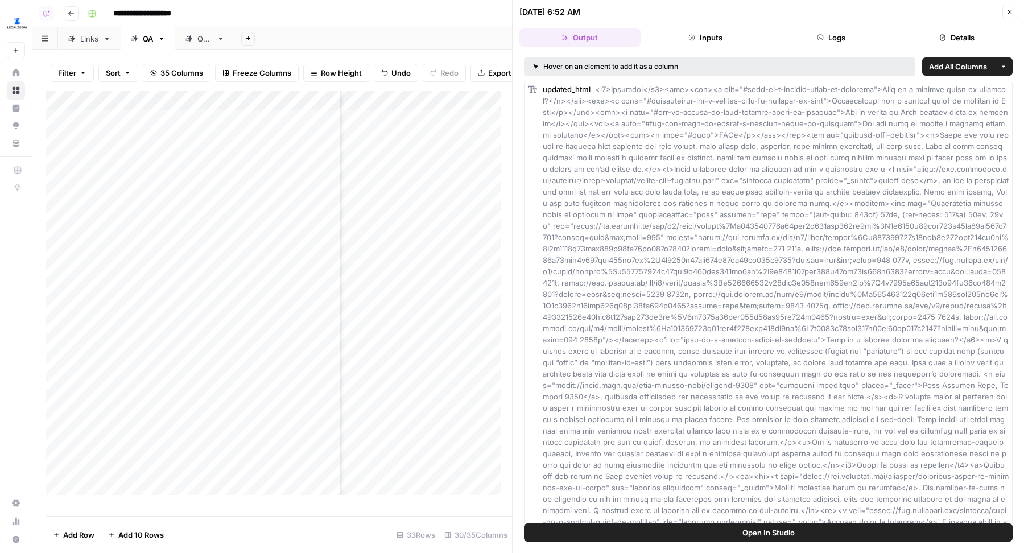
click at [856, 39] on button "Logs" at bounding box center [830, 37] width 121 height 18
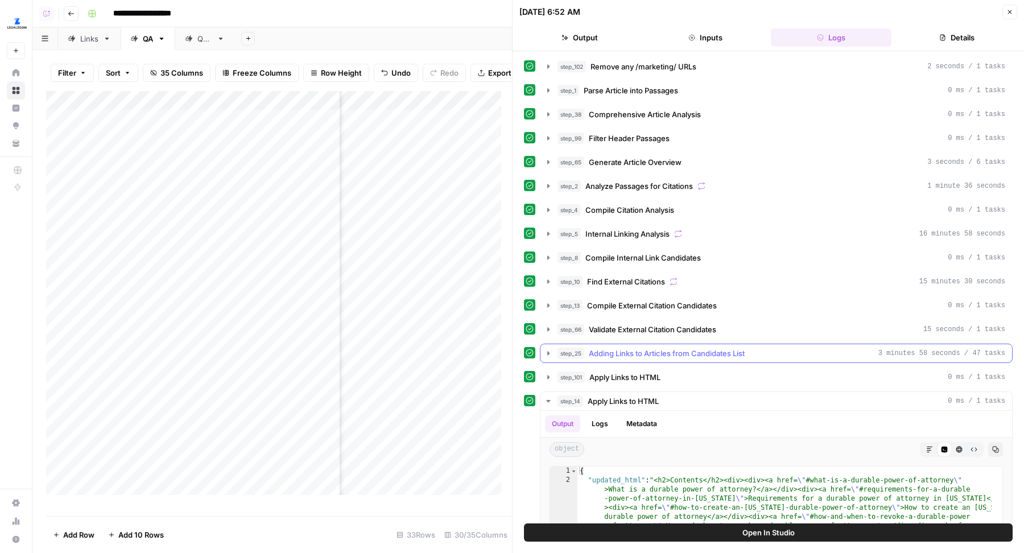
click at [747, 350] on div "step_25 Adding Links to Articles from Candidates List 3 minutes 58 seconds / 47…" at bounding box center [781, 352] width 448 height 11
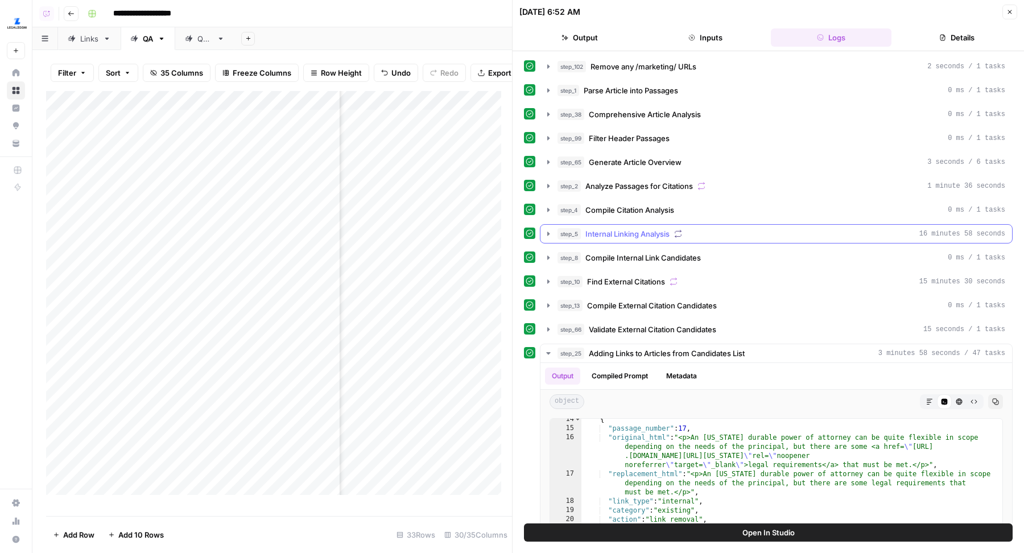
click at [635, 231] on span "Internal Linking Analysis" at bounding box center [627, 233] width 84 height 11
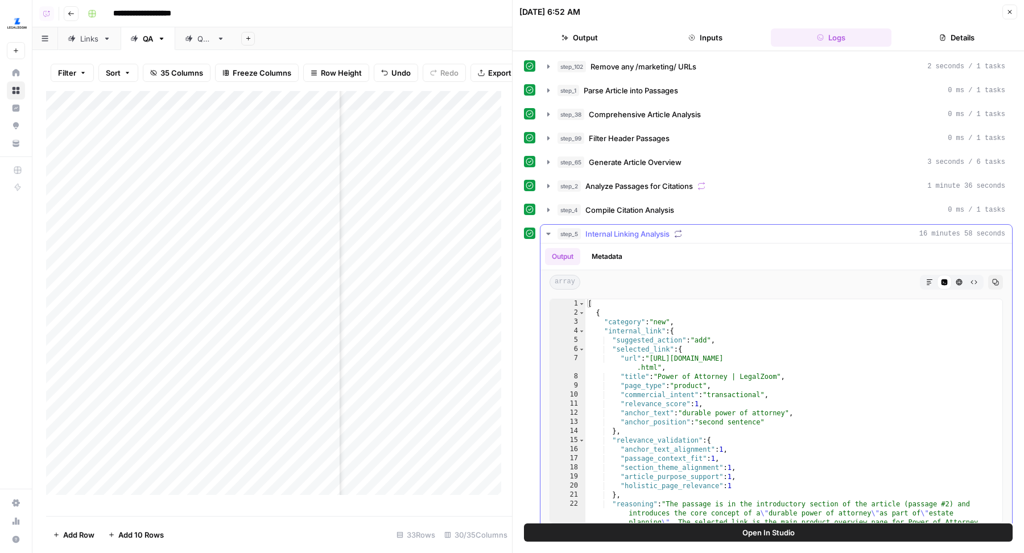
click at [785, 408] on div "[ { "category" : "new" , "internal_link" : { "suggested_action" : "add" , "sele…" at bounding box center [788, 456] width 406 height 315
type textarea "**********"
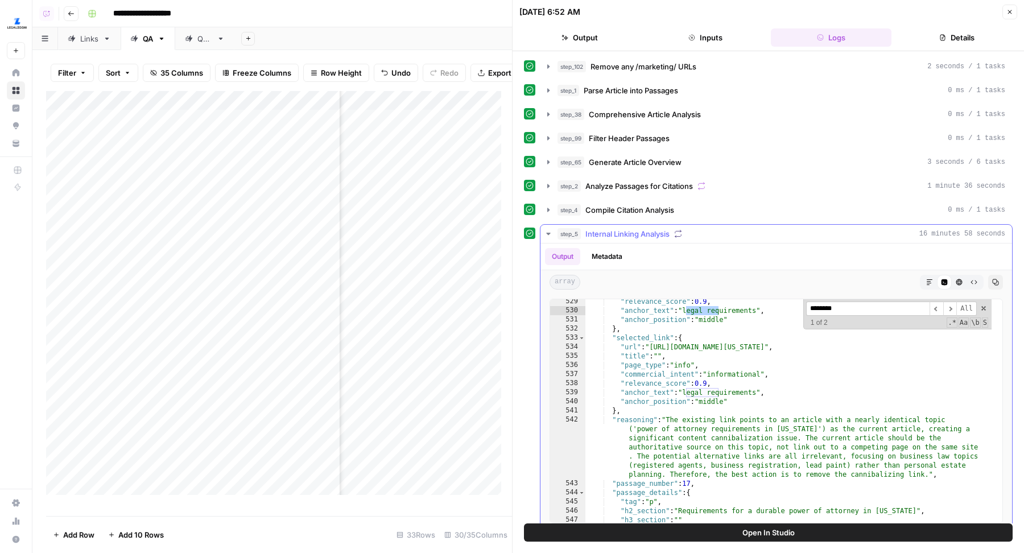
scroll to position [5568, 0]
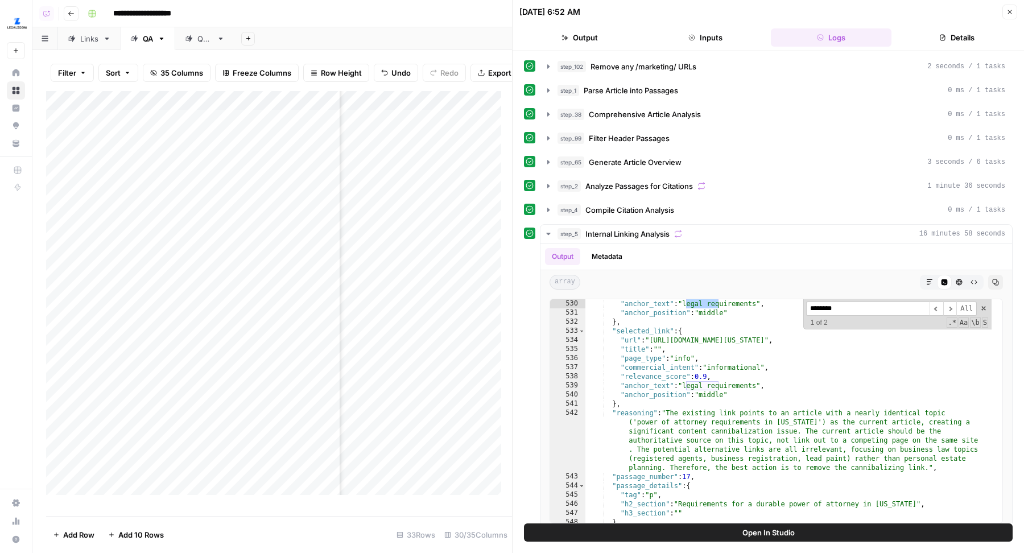
type input "********"
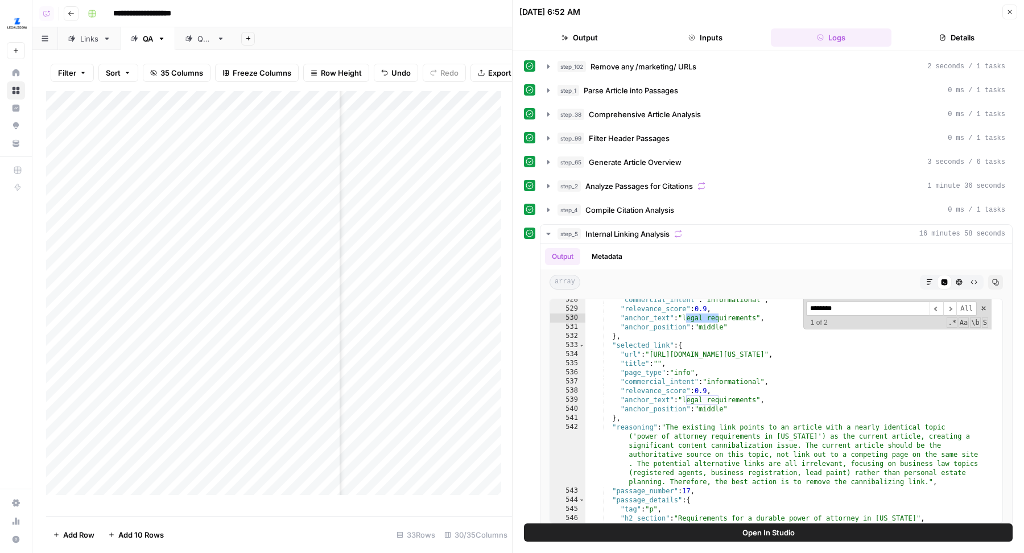
click at [1014, 11] on button "Close" at bounding box center [1009, 12] width 15 height 15
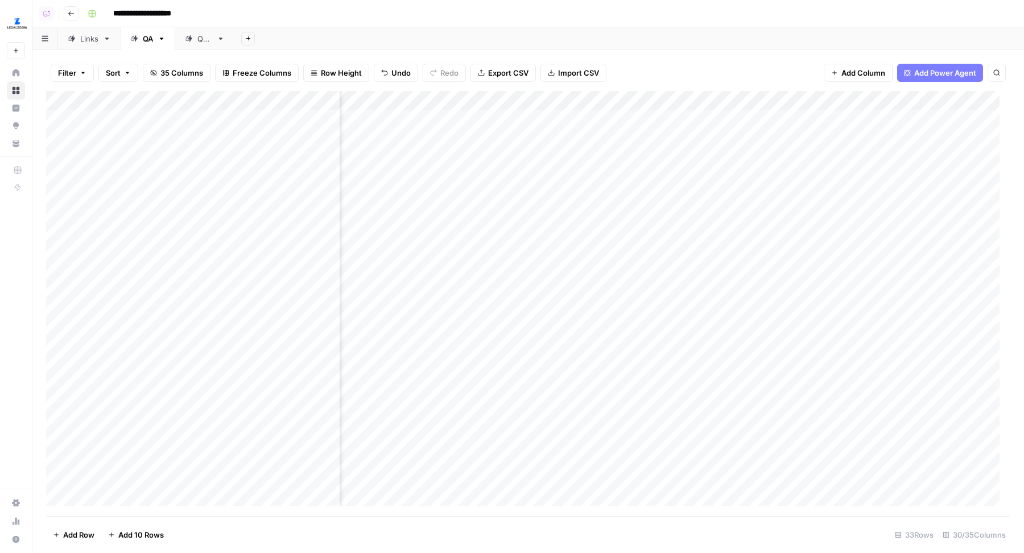
scroll to position [0, 2130]
click at [883, 175] on div "Add Column" at bounding box center [528, 303] width 964 height 425
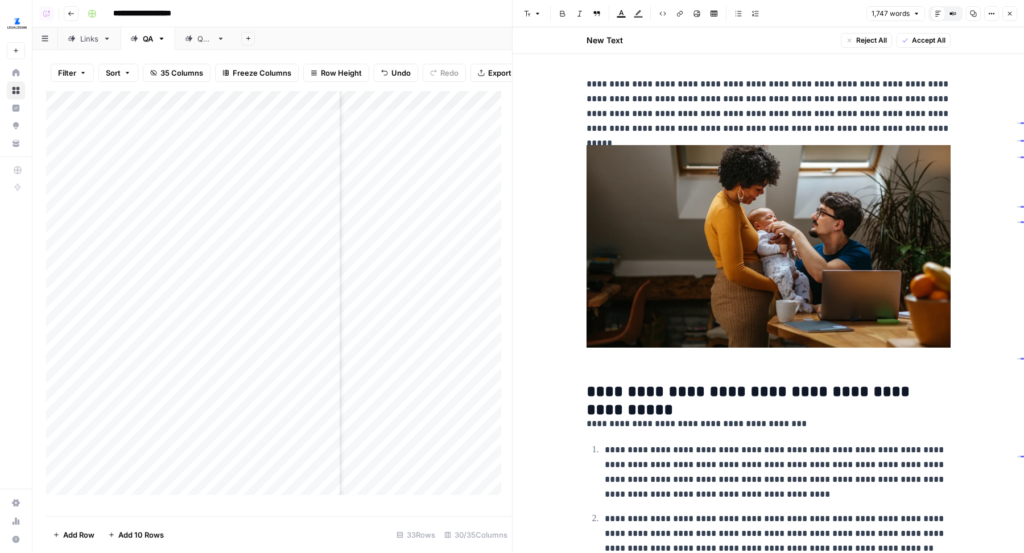
scroll to position [479, 0]
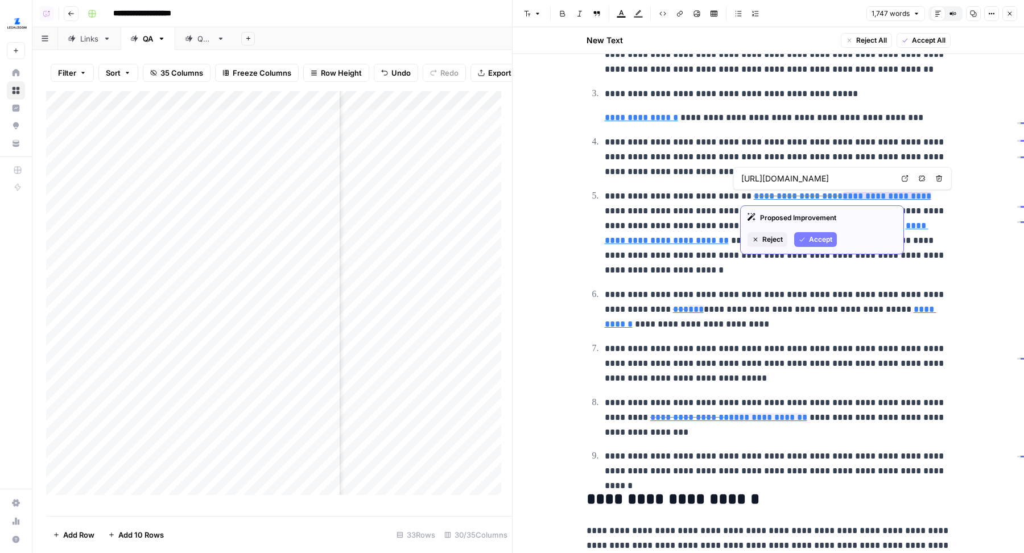
type input "https://www.legalzoom.com/articles/what-is-an-llc-operating-agreement-and-what-…"
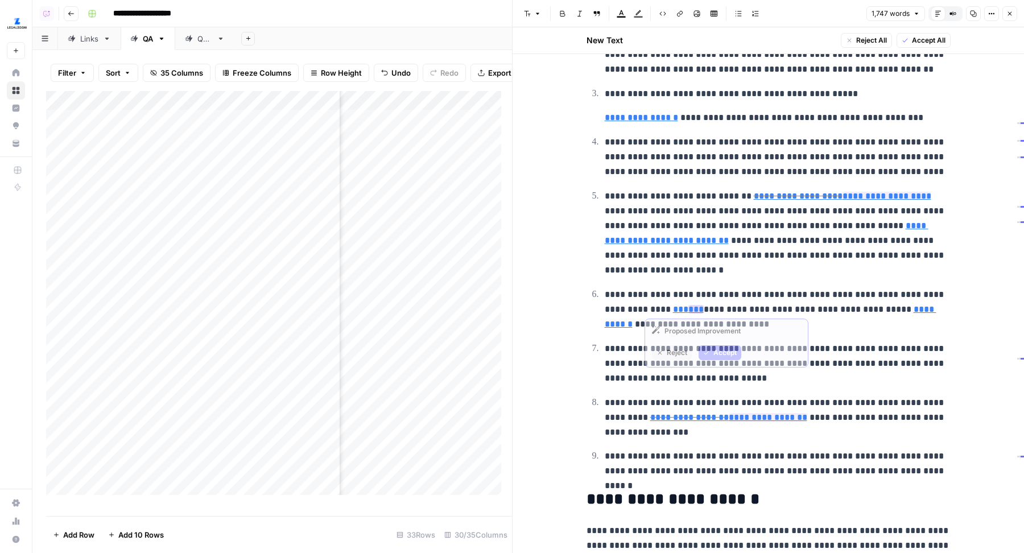
click at [673, 308] on link "***" at bounding box center [680, 309] width 15 height 9
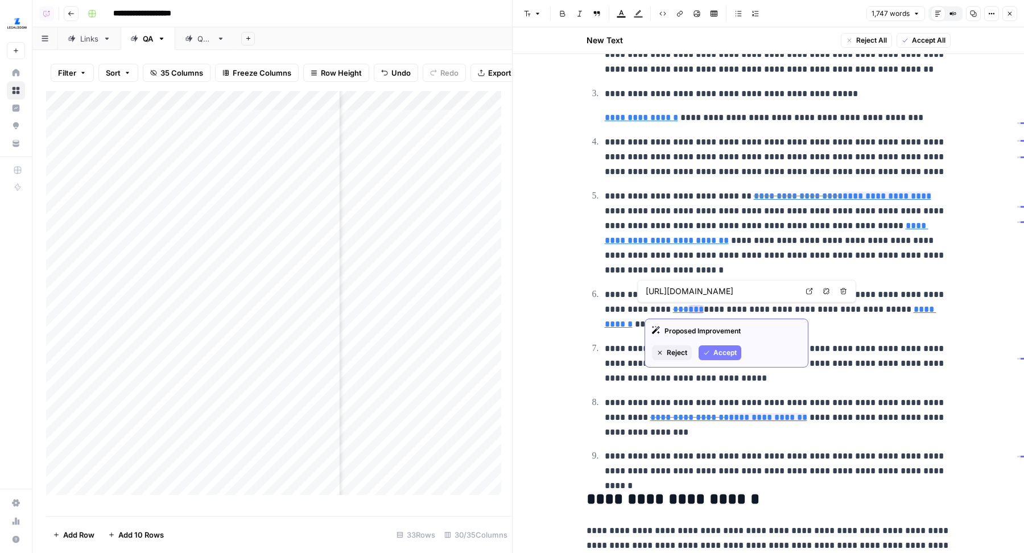
type input "https://www.legalzoom.com/articles/how-to-get-an-ein-number"
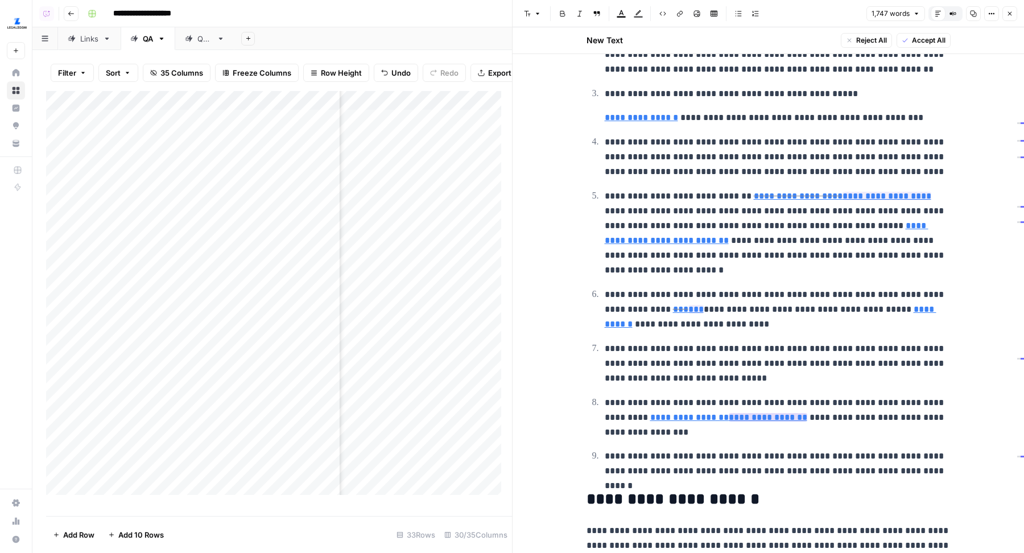
click at [650, 419] on link "**********" at bounding box center [689, 417] width 78 height 9
type input "https://www.legalzoom.com/articles/starting-a-business-a-license-and-permit-che…"
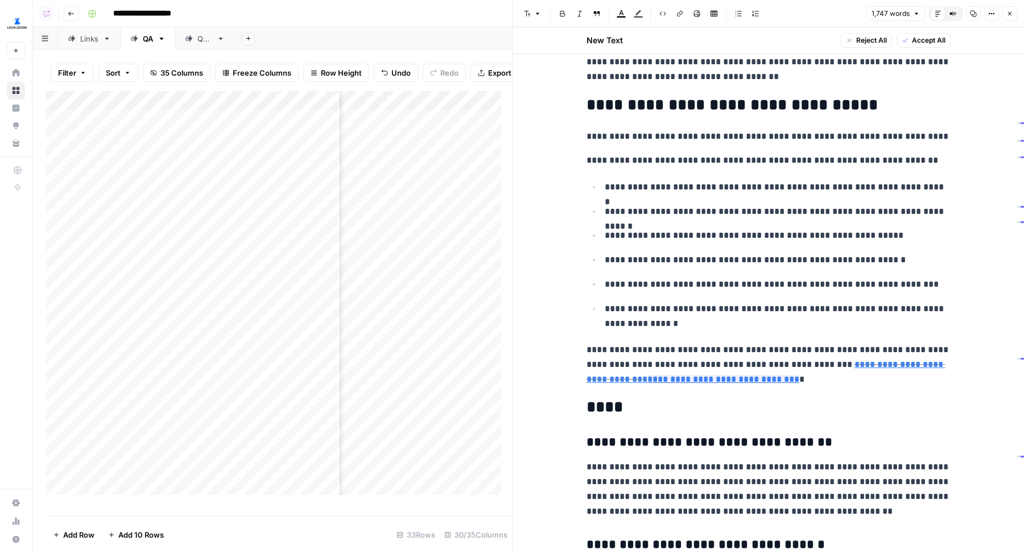
scroll to position [2508, 0]
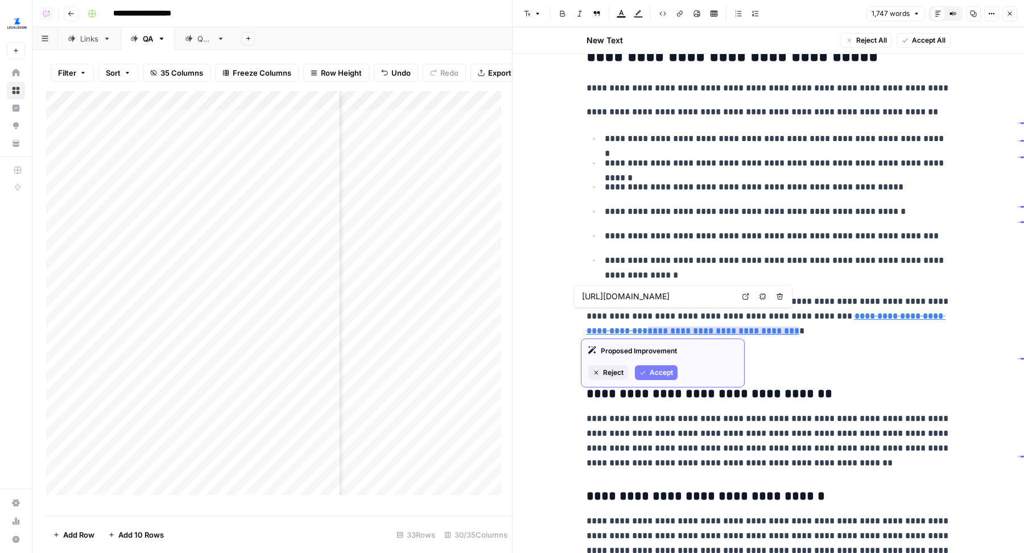
type input "https://www.legalzoom.com/articles/how-the-web-makes-starting-a-business-easier…"
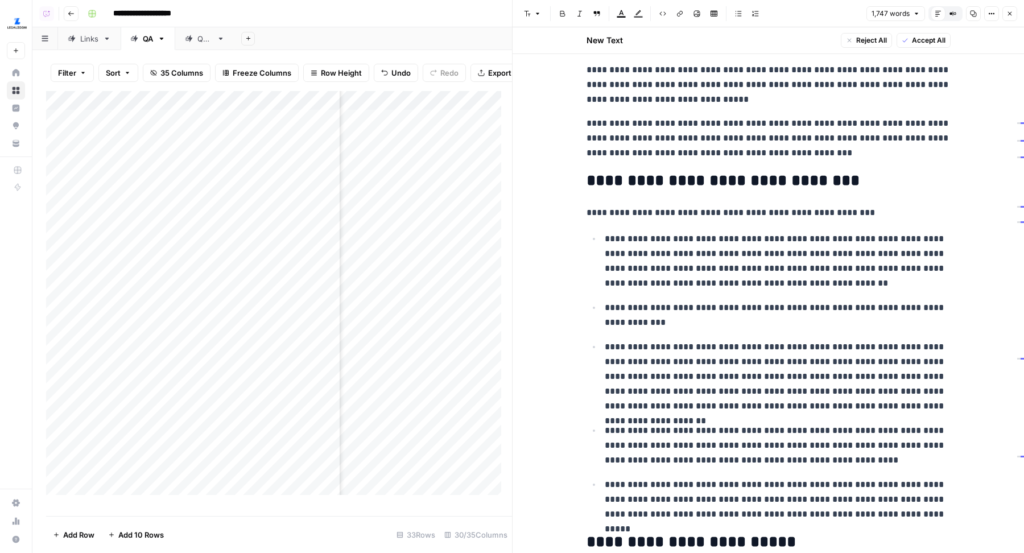
scroll to position [1397, 0]
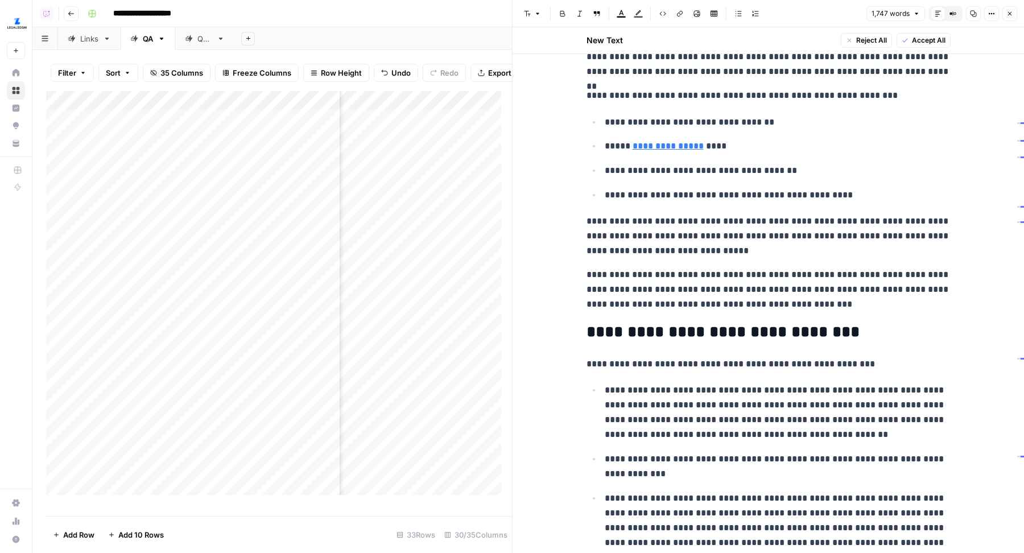
click at [1006, 11] on icon "button" at bounding box center [1009, 13] width 7 height 7
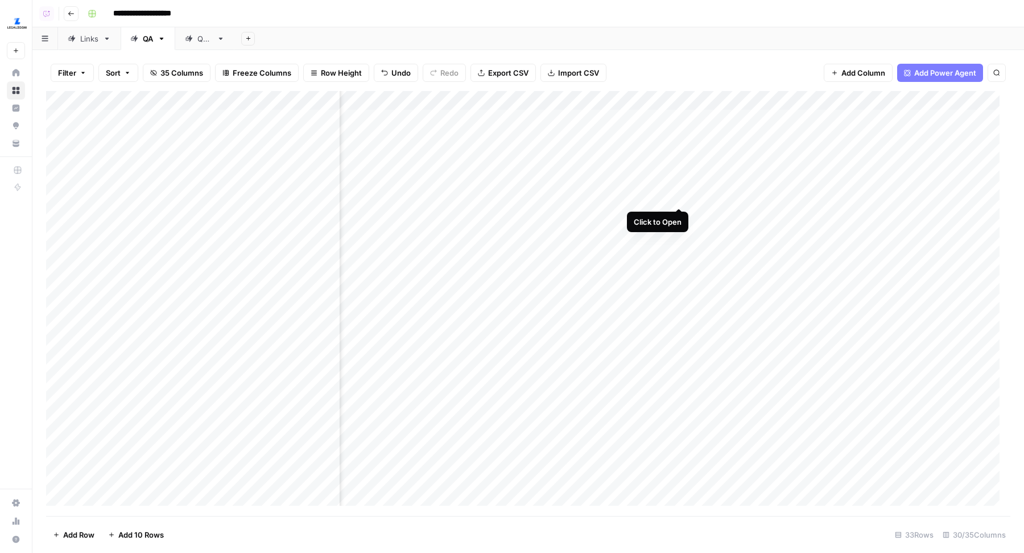
click at [678, 197] on div "Add Column" at bounding box center [528, 303] width 964 height 425
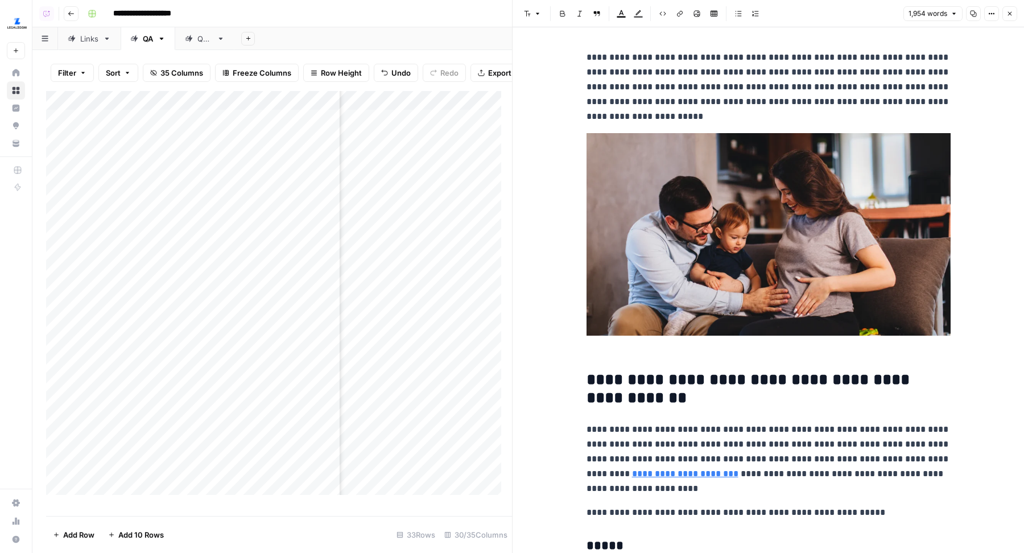
scroll to position [0, 2580]
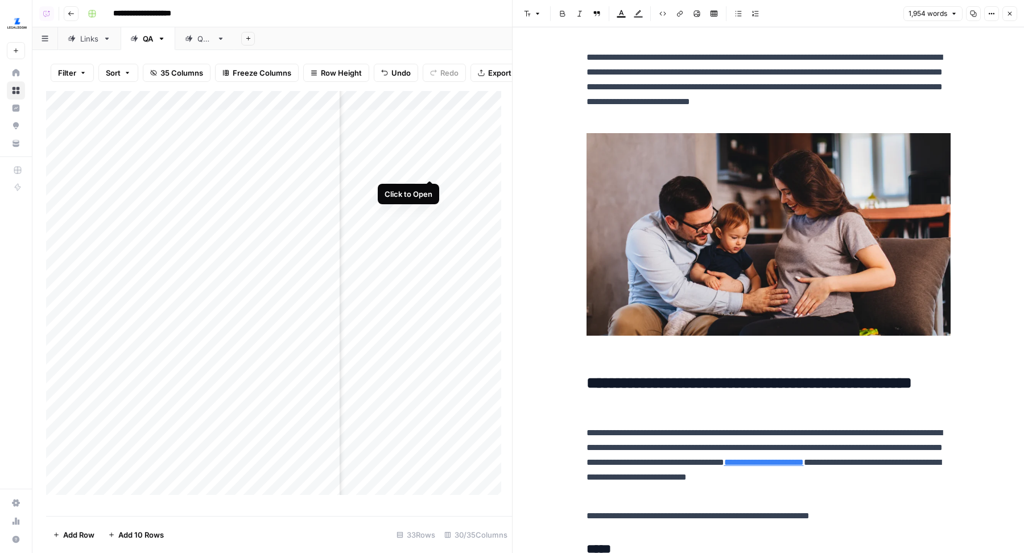
click at [430, 168] on div "Add Column" at bounding box center [279, 298] width 466 height 415
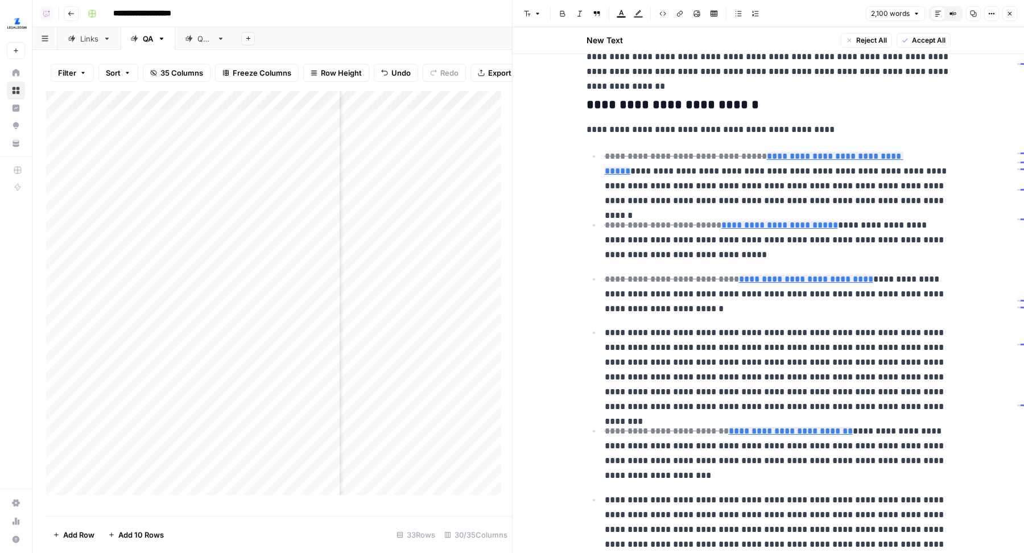
scroll to position [825, 0]
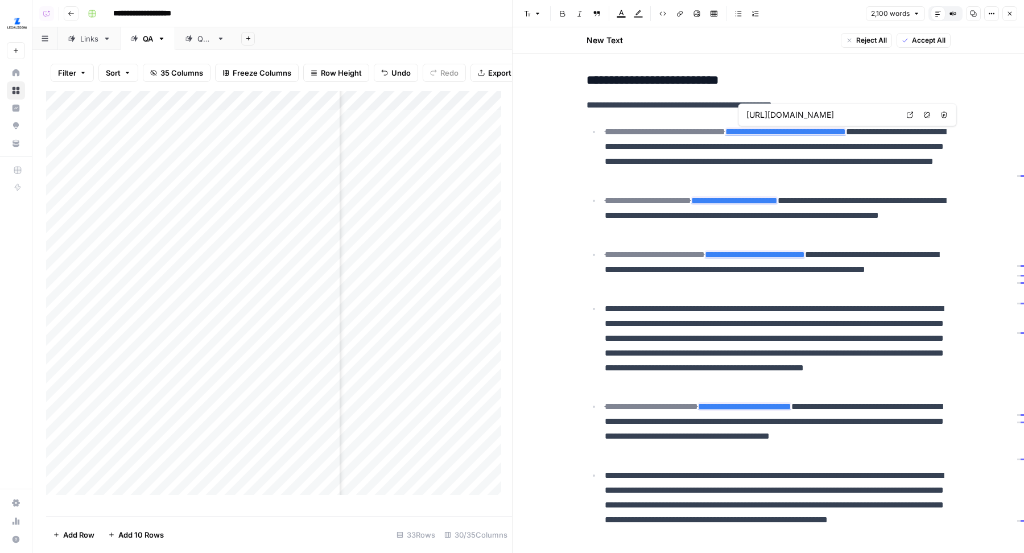
click at [909, 113] on icon at bounding box center [909, 114] width 7 height 7
type input "https://www.legalzoom.com/articles/what-is-a-durable-power-of-attorney"
click at [869, 185] on link "Open in a new tab" at bounding box center [872, 183] width 15 height 15
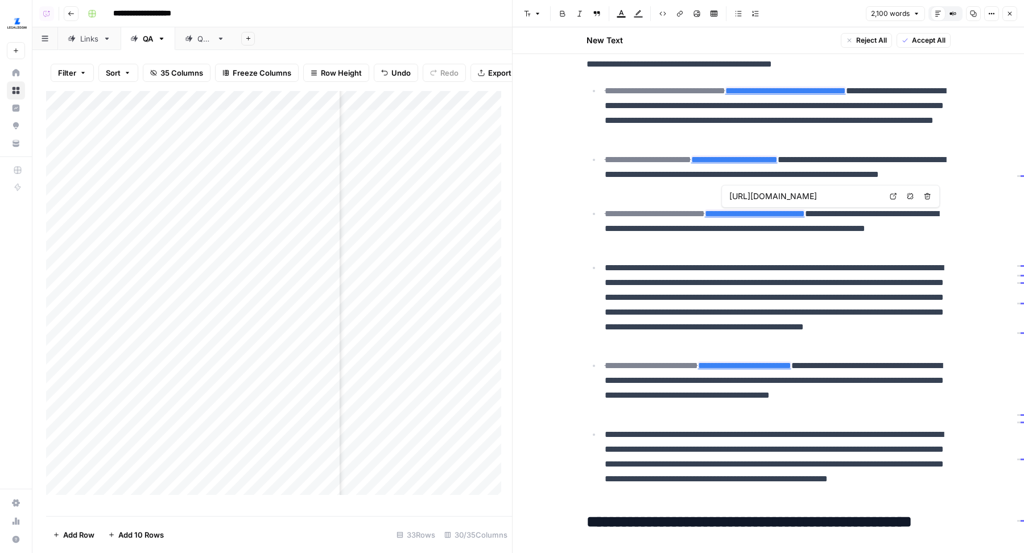
click at [894, 197] on icon at bounding box center [892, 196] width 7 height 7
click at [881, 345] on icon at bounding box center [880, 348] width 7 height 7
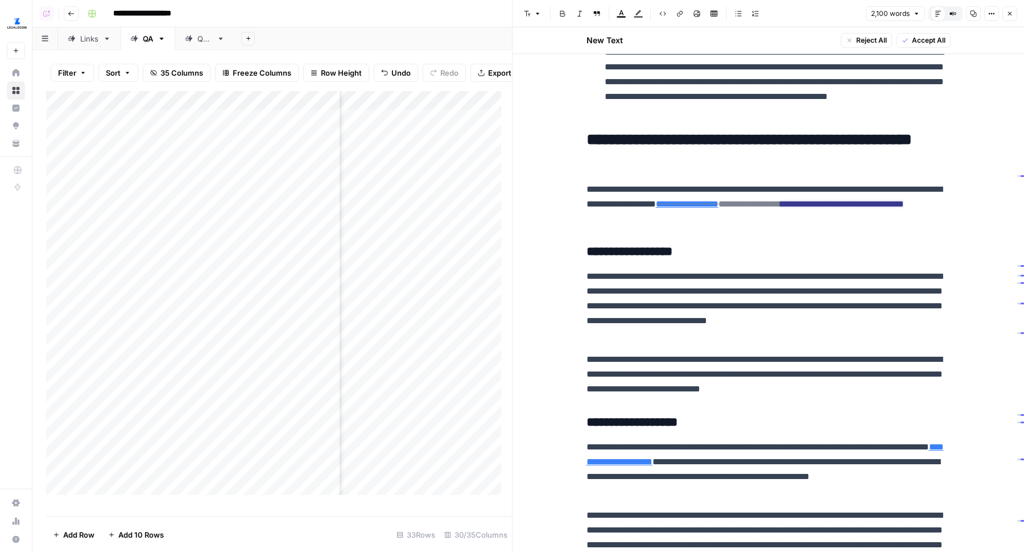
scroll to position [1257, 0]
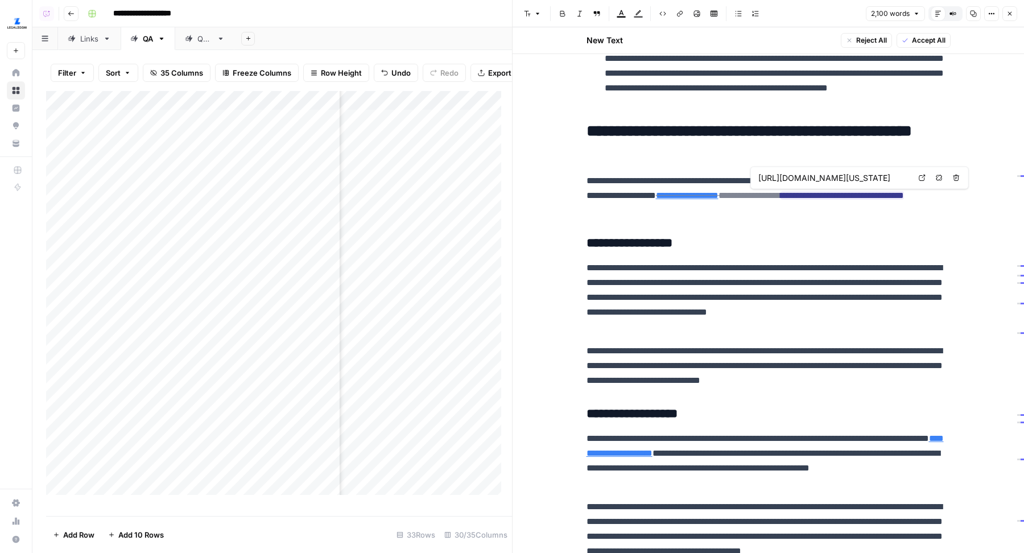
click at [919, 179] on icon at bounding box center [921, 178] width 7 height 7
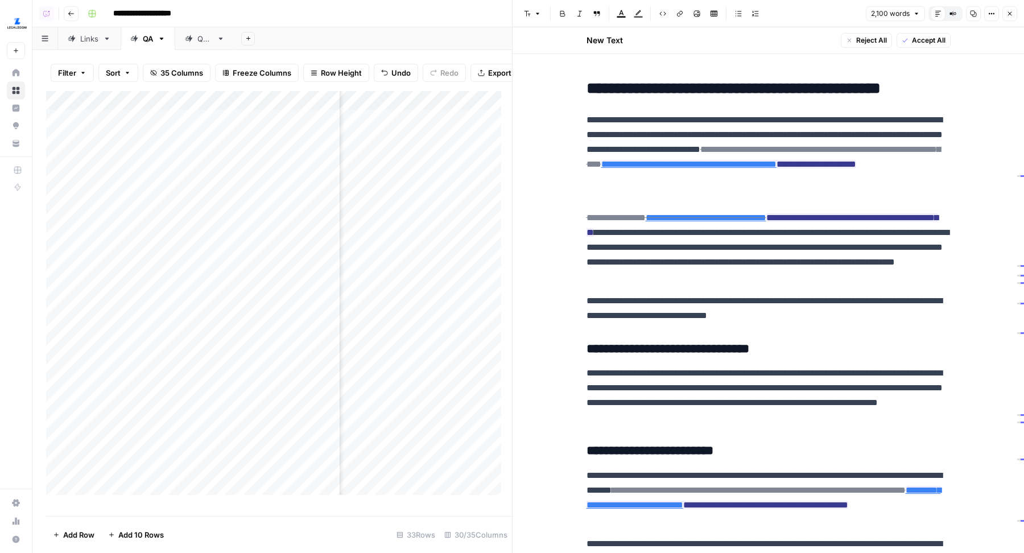
scroll to position [1897, 0]
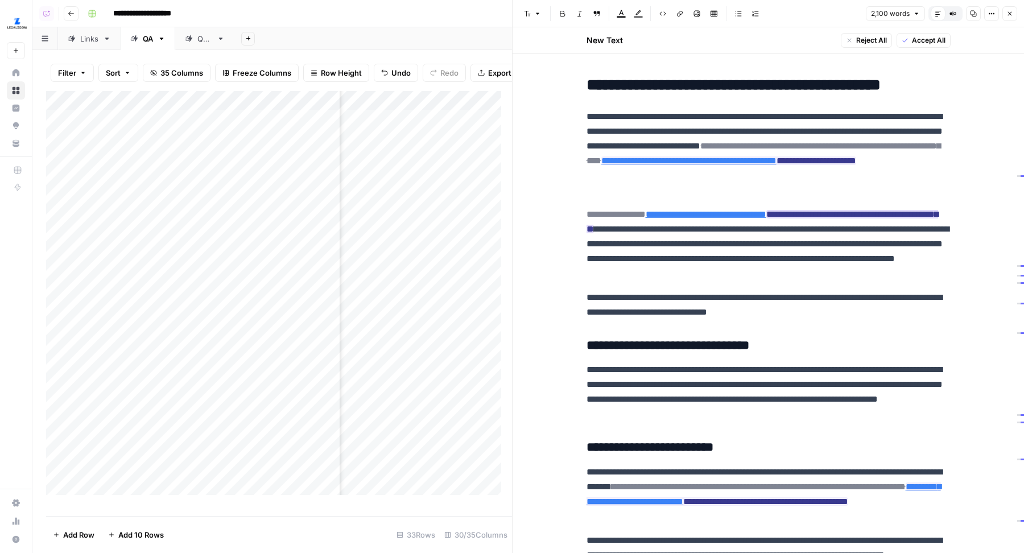
click at [766, 211] on link "**********" at bounding box center [705, 214] width 121 height 9
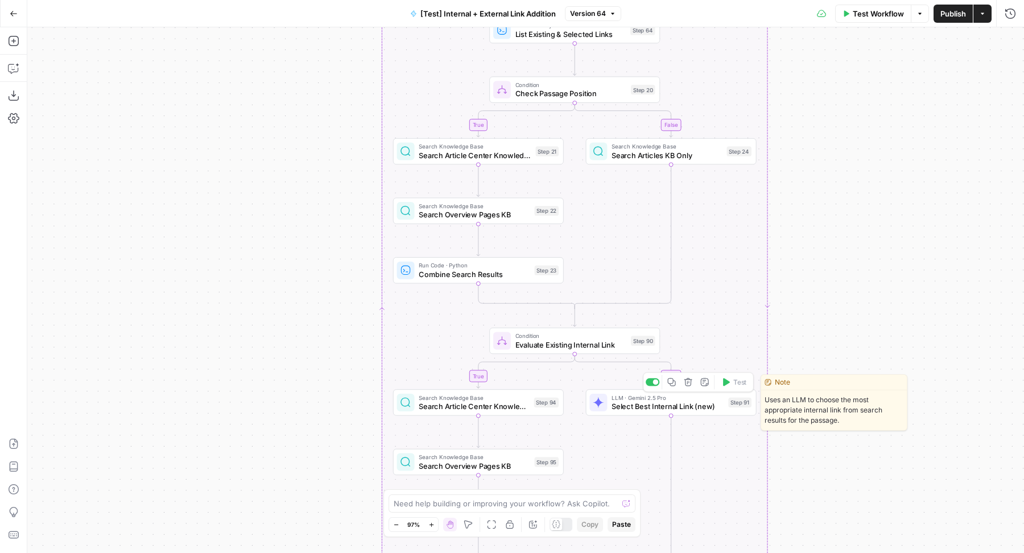
click at [619, 409] on span "Select Best Internal Link (new)" at bounding box center [667, 406] width 112 height 11
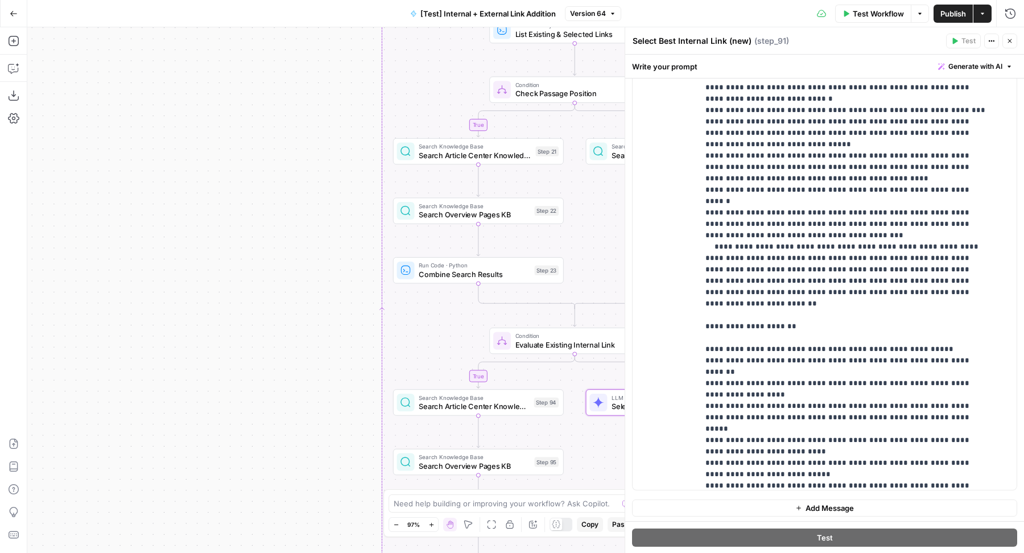
scroll to position [3105, 0]
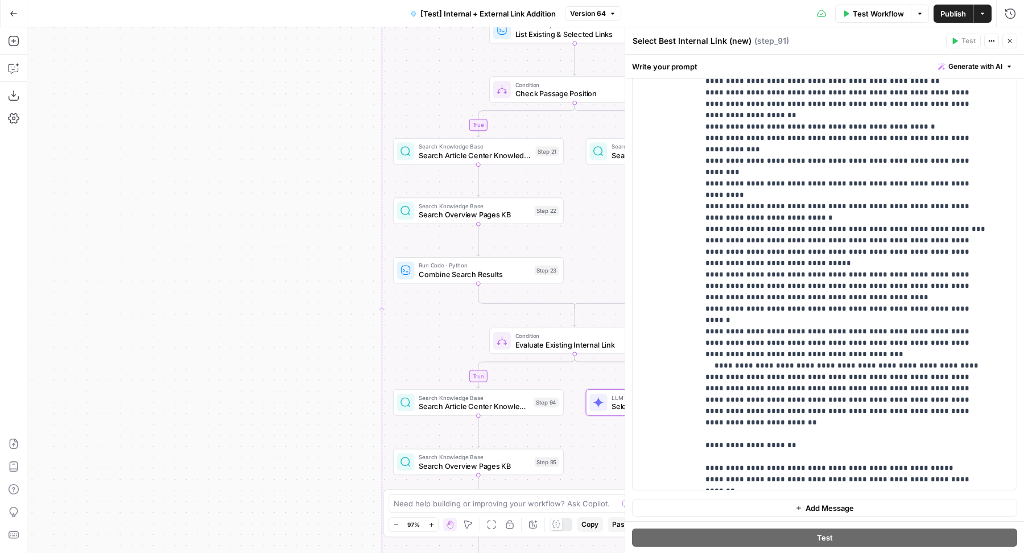
click at [1012, 44] on icon "button" at bounding box center [1009, 41] width 7 height 7
